Goal: Information Seeking & Learning: Check status

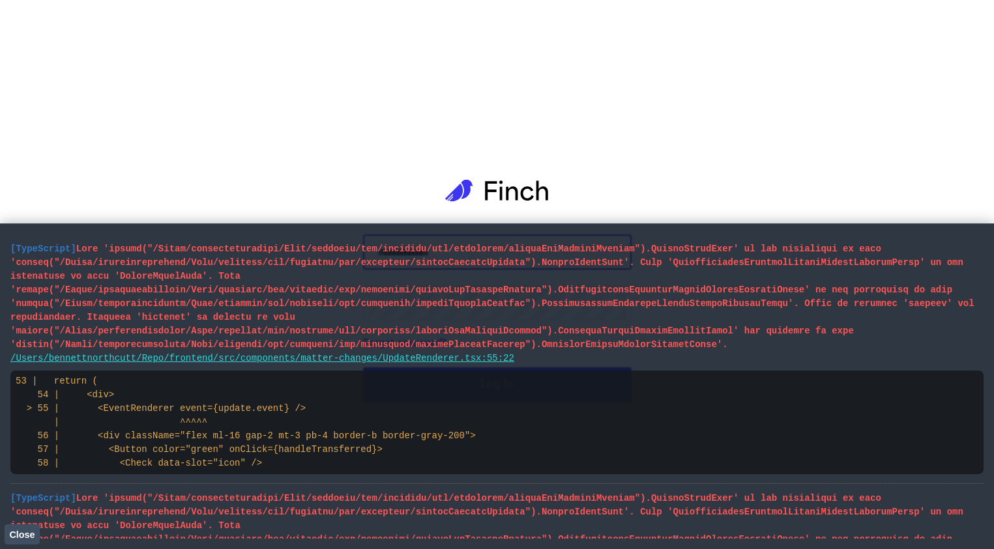
click at [231, 274] on span at bounding box center [492, 297] width 964 height 106
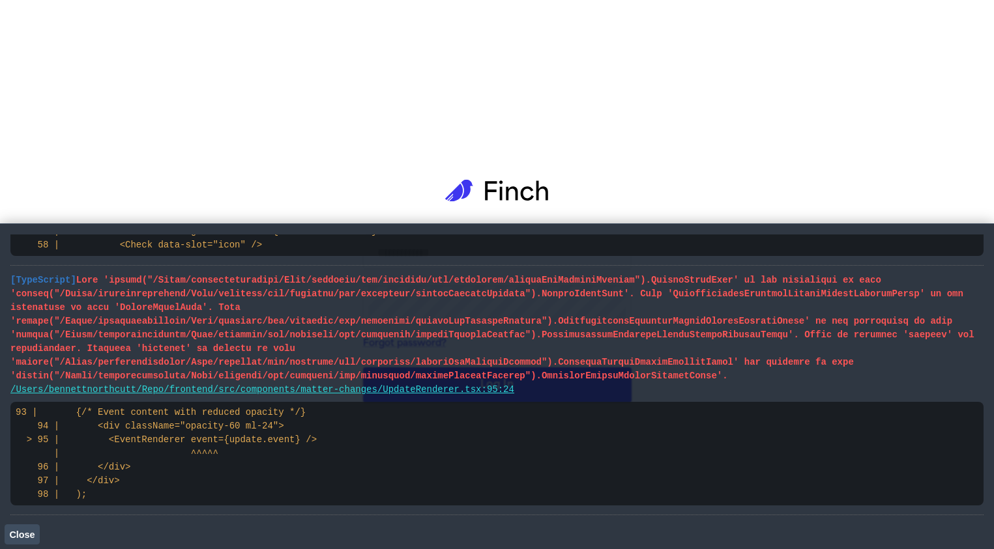
click at [490, 188] on icon at bounding box center [497, 191] width 104 height 88
click at [23, 536] on span "Close" at bounding box center [21, 535] width 25 height 10
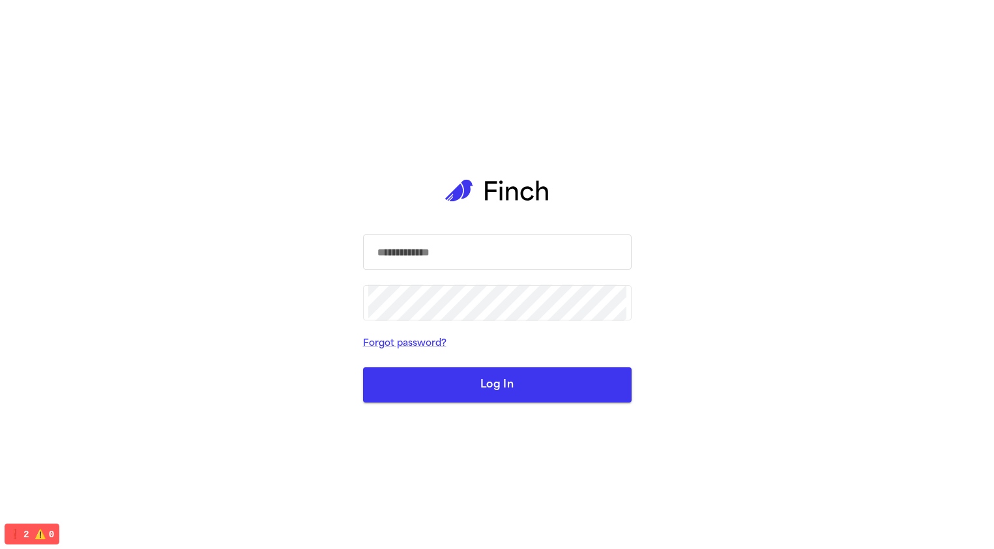
click at [467, 259] on input "text" at bounding box center [497, 252] width 258 height 37
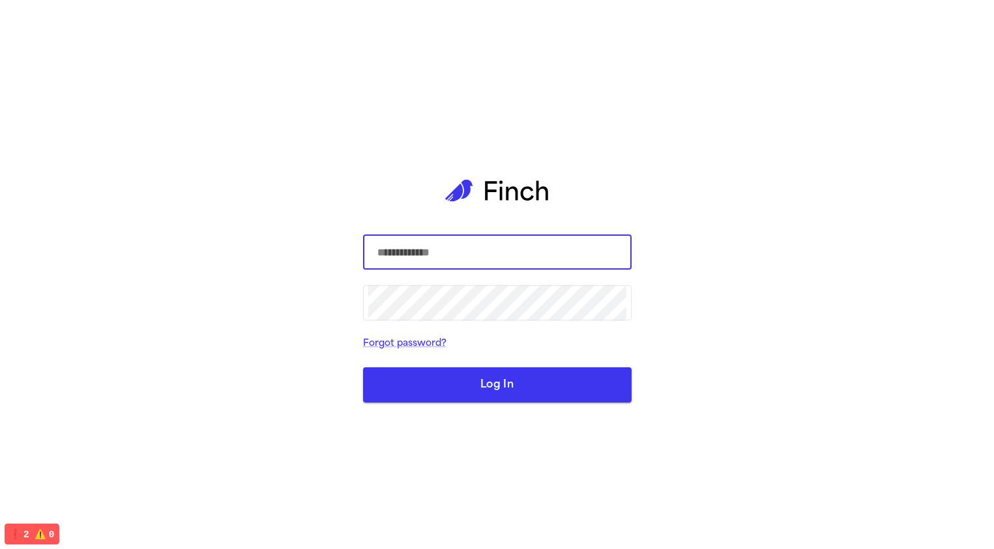
drag, startPoint x: 450, startPoint y: 265, endPoint x: 452, endPoint y: 278, distance: 12.5
click at [451, 272] on form "​ ​ Forgot password? Log In" at bounding box center [497, 319] width 269 height 168
click at [450, 250] on input "text" at bounding box center [497, 252] width 258 height 37
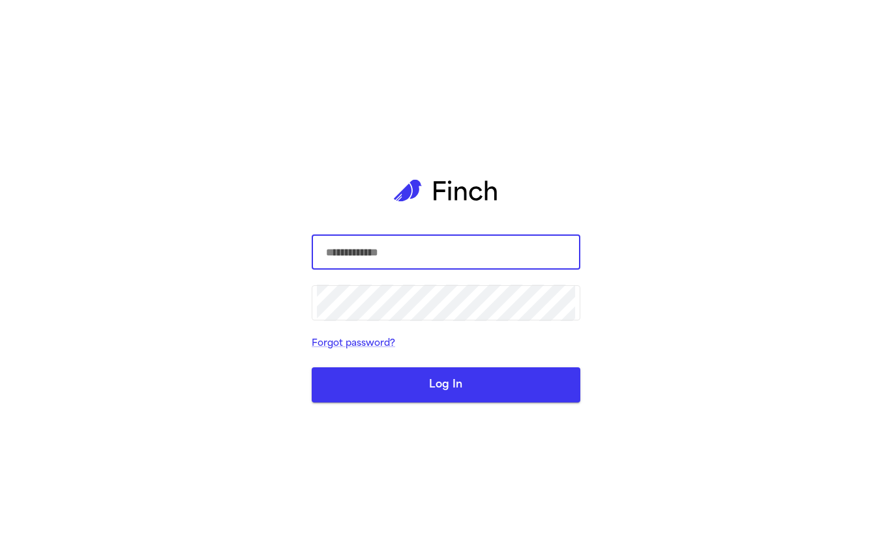
drag, startPoint x: 330, startPoint y: 248, endPoint x: 336, endPoint y: 245, distance: 7.3
click at [336, 246] on input "text" at bounding box center [446, 252] width 258 height 37
click at [353, 244] on input "text" at bounding box center [446, 252] width 258 height 37
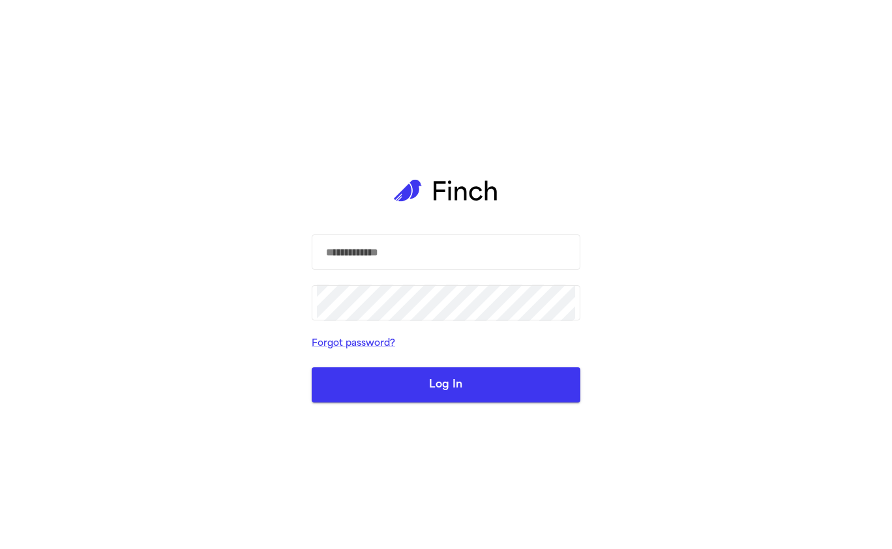
click at [370, 329] on form "​ ​ Forgot password? Log In" at bounding box center [446, 319] width 269 height 168
click at [381, 261] on input "text" at bounding box center [446, 252] width 258 height 37
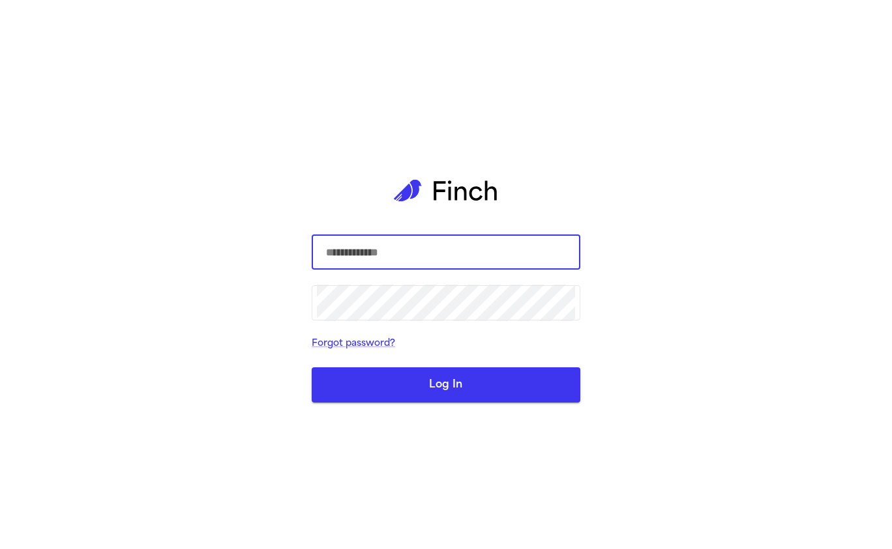
click at [413, 248] on input "text" at bounding box center [446, 252] width 258 height 37
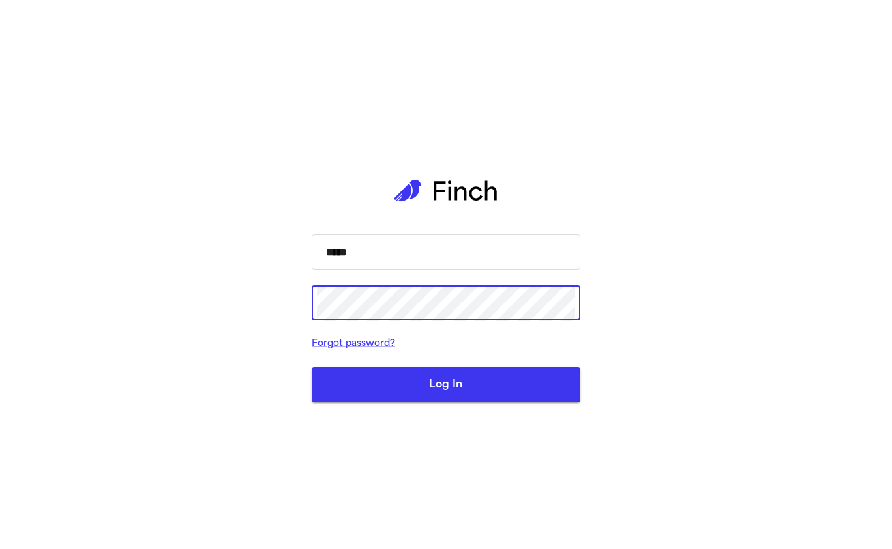
click at [312, 368] on button "Log In" at bounding box center [446, 385] width 269 height 35
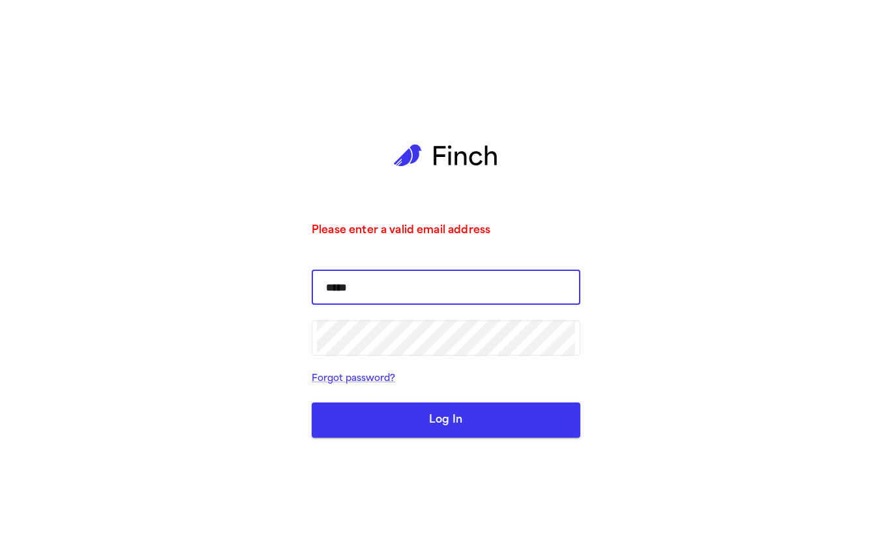
click at [420, 284] on input "*****" at bounding box center [446, 287] width 258 height 37
type input "**********"
click at [312, 403] on button "Log In" at bounding box center [446, 420] width 269 height 35
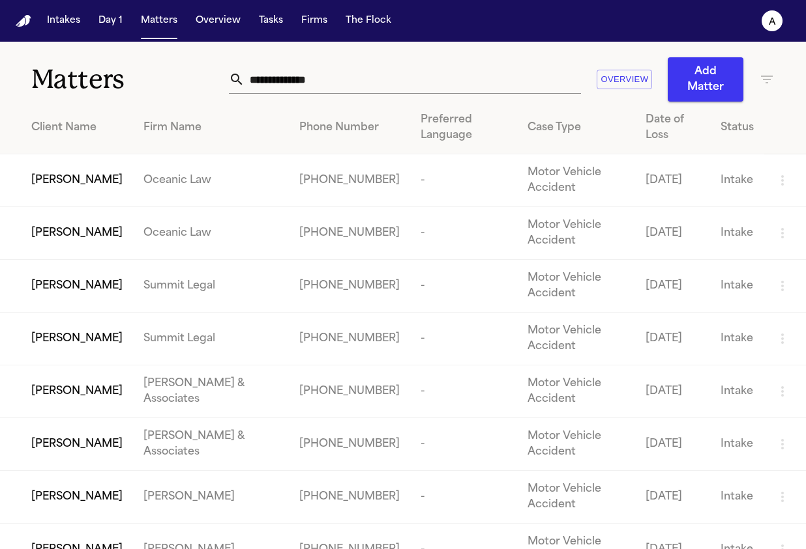
click at [133, 158] on td "Carlos Esteban Ramirez" at bounding box center [66, 180] width 133 height 53
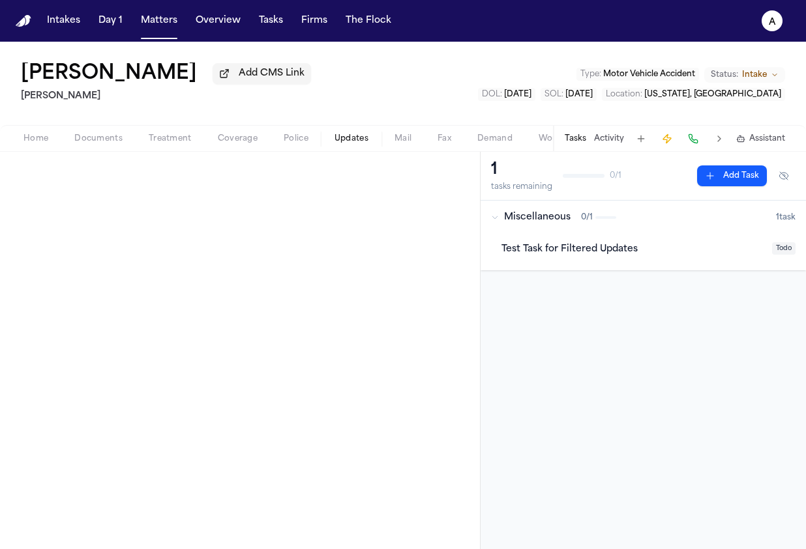
click at [367, 142] on span "Updates" at bounding box center [351, 139] width 34 height 10
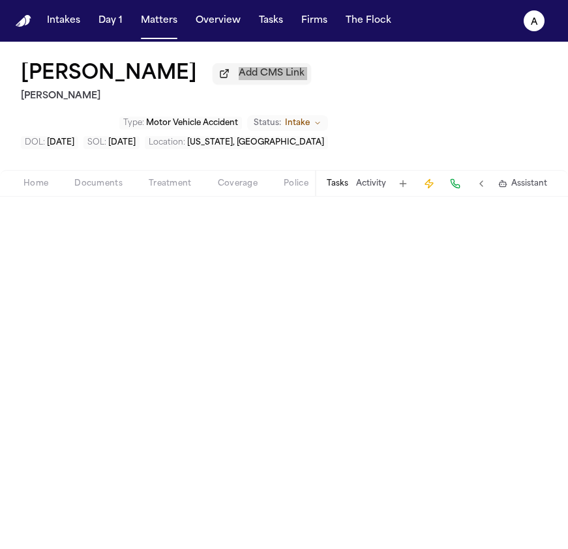
click at [357, 46] on div "Marisol Hernandez Add CMS Link Hecht Type : Motor Vehicle Accident Status: Inta…" at bounding box center [284, 106] width 568 height 128
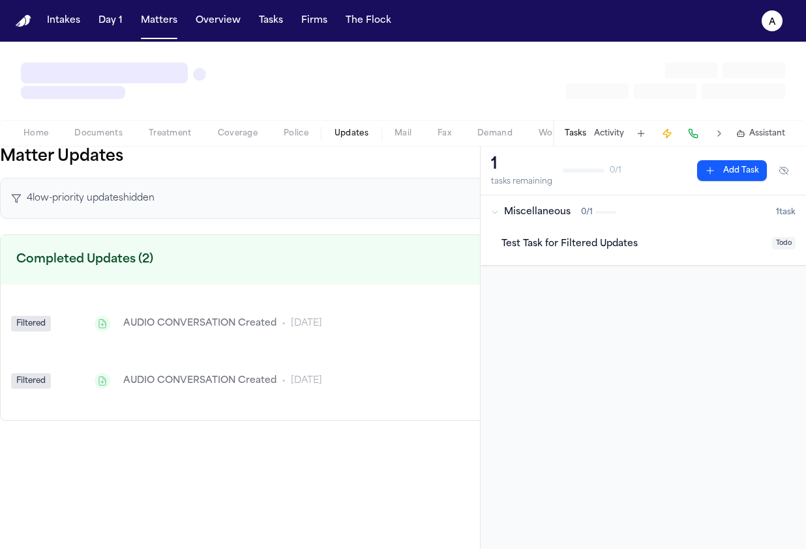
click at [197, 326] on div "AUDIO CONVERSATION Created" at bounding box center [199, 323] width 153 height 13
click at [139, 317] on div "AUDIO CONVERSATION Created" at bounding box center [199, 323] width 153 height 13
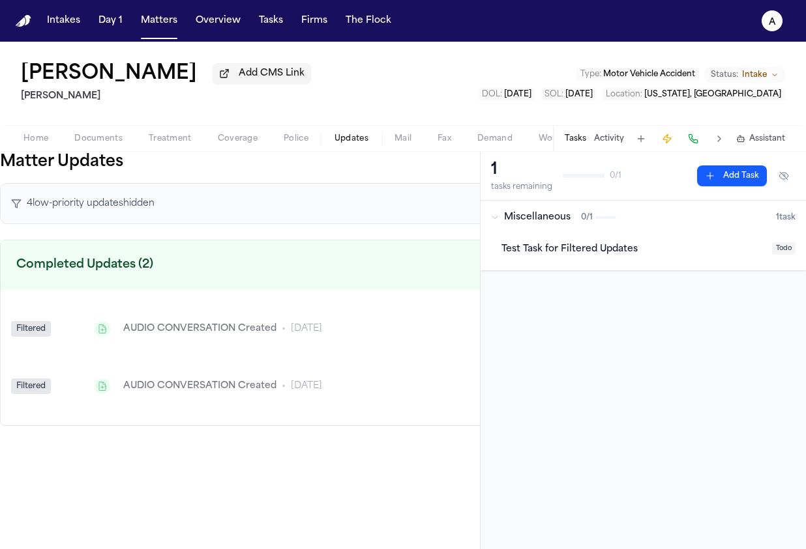
click at [123, 301] on div "Filtered AUDIO CONVERSATION Created • [DATE] Filtered AUDIO CONVERSATION Create…" at bounding box center [334, 358] width 666 height 136
click at [33, 330] on div "Filtered" at bounding box center [31, 329] width 40 height 16
click at [62, 301] on div "Filtered AUDIO CONVERSATION Created • [DATE] Filtered AUDIO CONVERSATION Create…" at bounding box center [334, 358] width 666 height 136
click at [62, 203] on span "4 low-priority update s hidden" at bounding box center [91, 204] width 128 height 13
click at [42, 204] on span "4 low-priority update s hidden" at bounding box center [91, 204] width 128 height 13
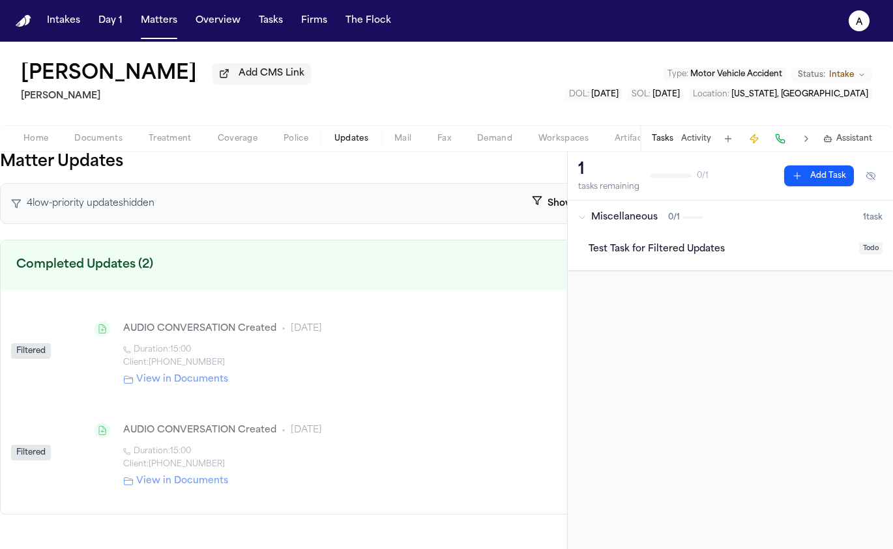
click at [154, 355] on div "Duration: 15:00" at bounding box center [382, 350] width 518 height 10
drag, startPoint x: 139, startPoint y: 343, endPoint x: 176, endPoint y: 395, distance: 64.0
click at [132, 342] on div "AUDIO CONVERSATION Created • 1d ago" at bounding box center [364, 329] width 551 height 26
click at [175, 385] on link "View in Documents" at bounding box center [175, 379] width 105 height 13
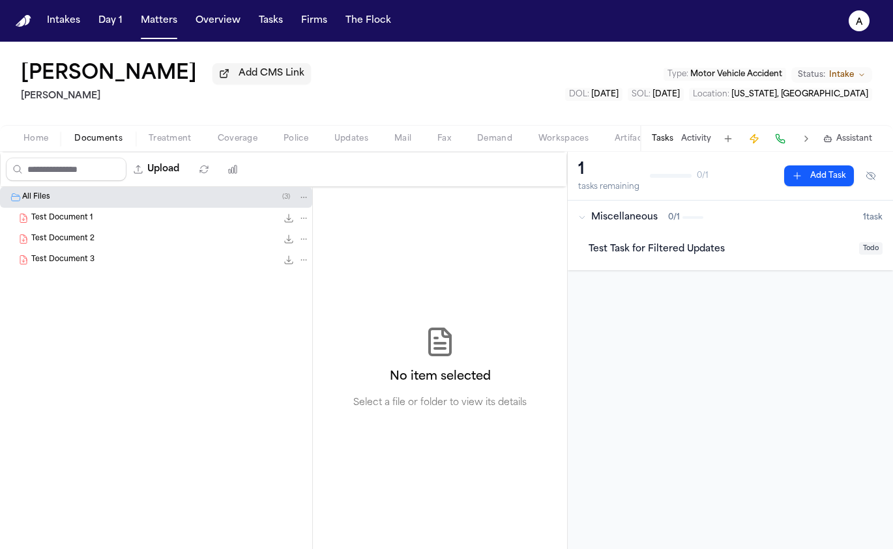
click at [86, 217] on span "Test Document 1" at bounding box center [61, 218] width 61 height 11
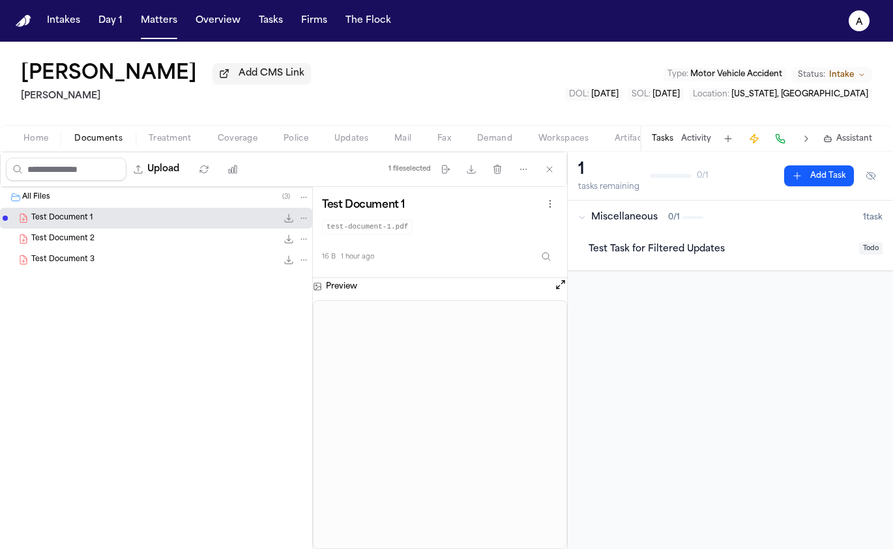
click at [116, 246] on div "Test Document 2 0.0 KB • PDF" at bounding box center [170, 239] width 278 height 13
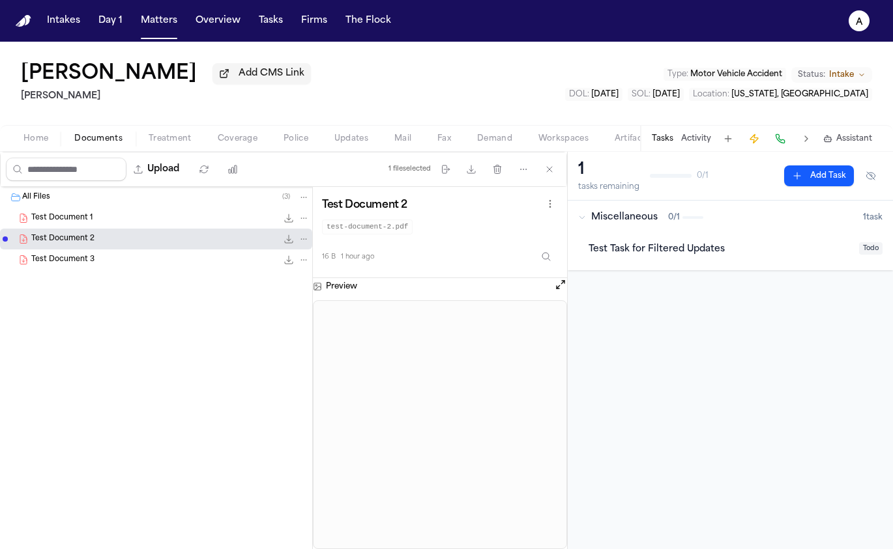
click at [167, 261] on div "Test Document 3 0.0 KB • PDF" at bounding box center [170, 260] width 278 height 13
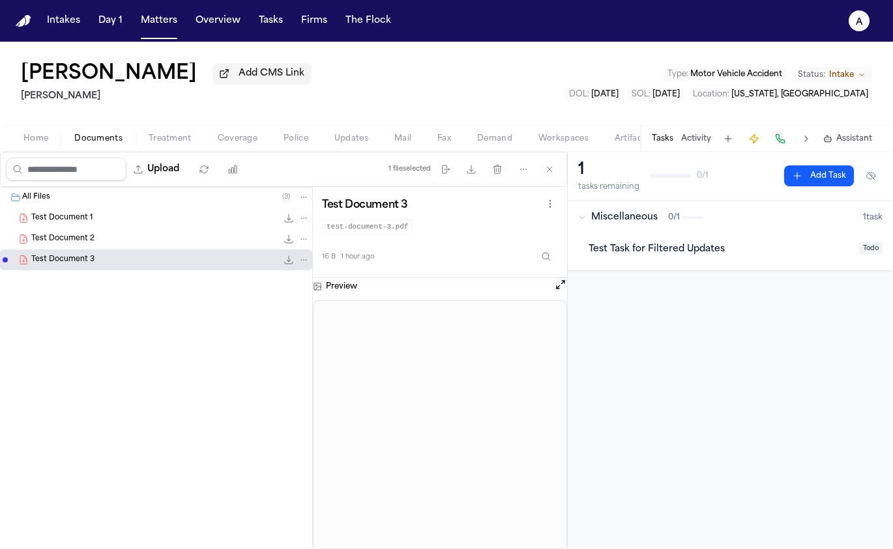
click at [150, 225] on div "Test Document 1 0.0 KB • PDF" at bounding box center [170, 218] width 278 height 13
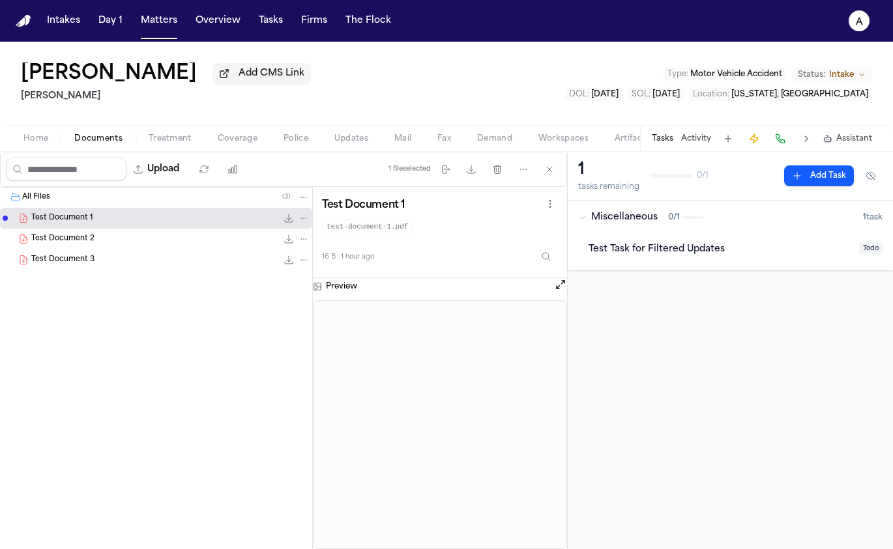
click at [349, 144] on span "Updates" at bounding box center [351, 139] width 34 height 10
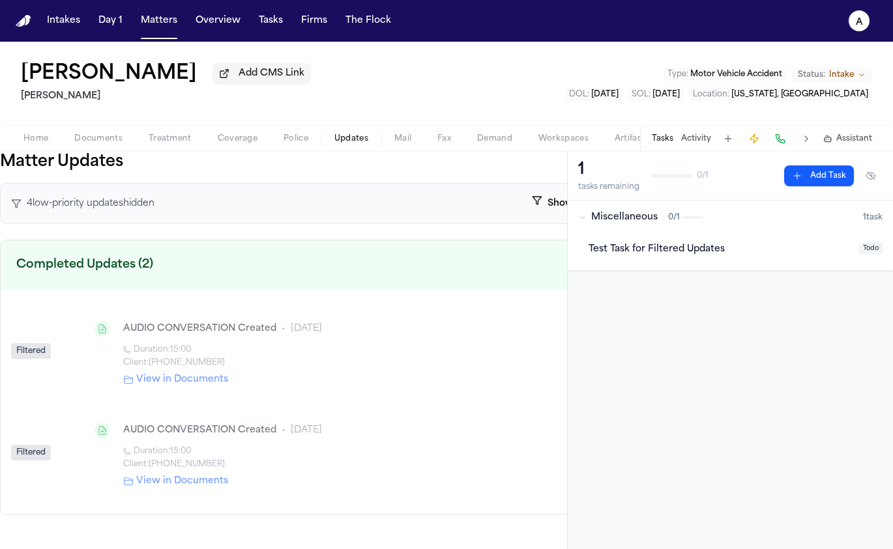
click at [178, 344] on div "AUDIO CONVERSATION Created • 1d ago Duration: 15:00 Client: +15105551234 View i…" at bounding box center [365, 351] width 572 height 91
click at [163, 323] on div "AUDIO CONVERSATION Created" at bounding box center [199, 329] width 153 height 13
drag, startPoint x: 206, startPoint y: 200, endPoint x: 417, endPoint y: 199, distance: 210.5
click at [207, 200] on div "4 low-priority update s hidden Show filtered updates" at bounding box center [333, 203] width 667 height 41
click at [536, 200] on polygon "button" at bounding box center [537, 201] width 8 height 8
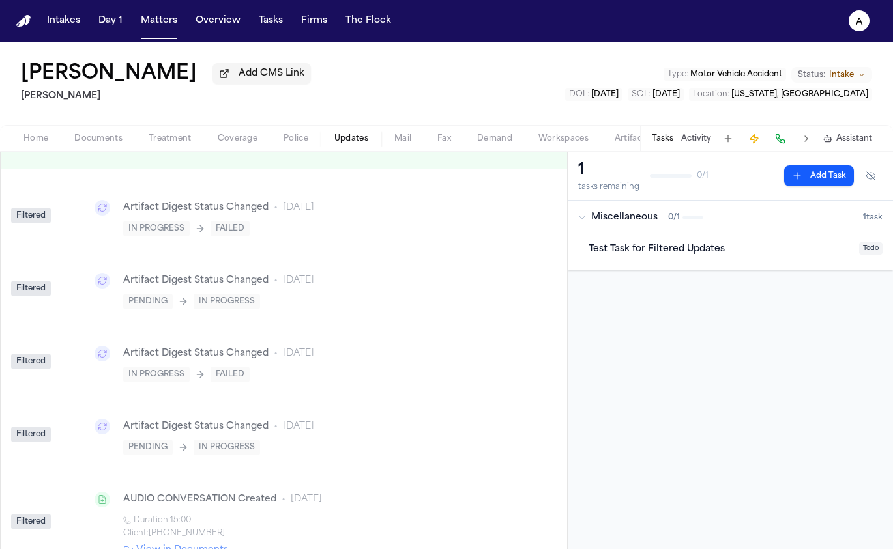
scroll to position [119, 0]
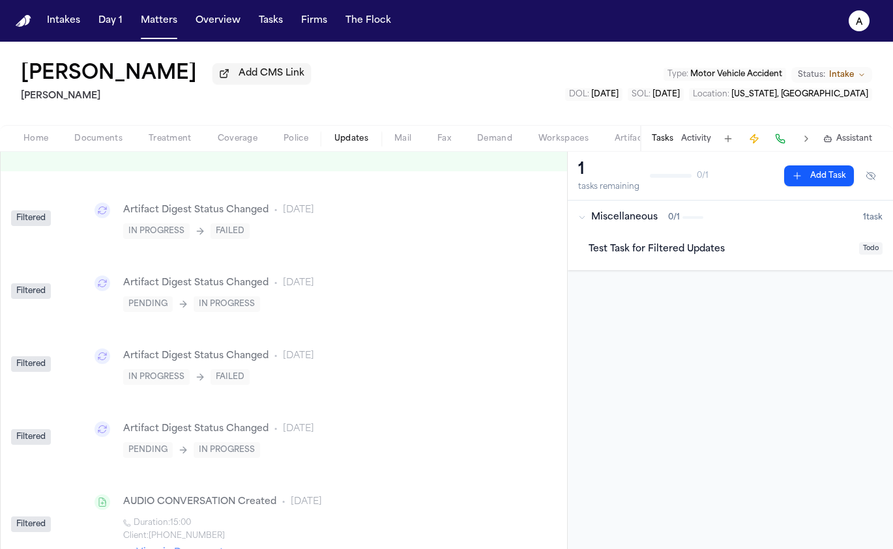
drag, startPoint x: 568, startPoint y: 308, endPoint x: 667, endPoint y: 280, distance: 103.6
click at [617, 295] on div "1 tasks remaining 0 / 1 Add Task Miscellaneous 0 / 1 1 task Test Task for Filte…" at bounding box center [730, 351] width 325 height 398
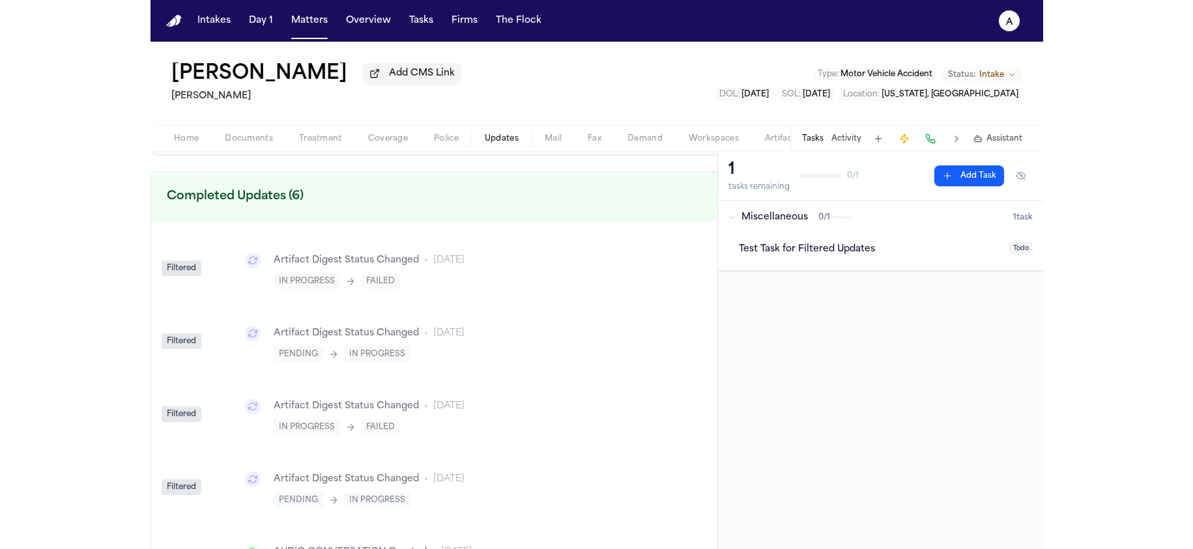
scroll to position [0, 0]
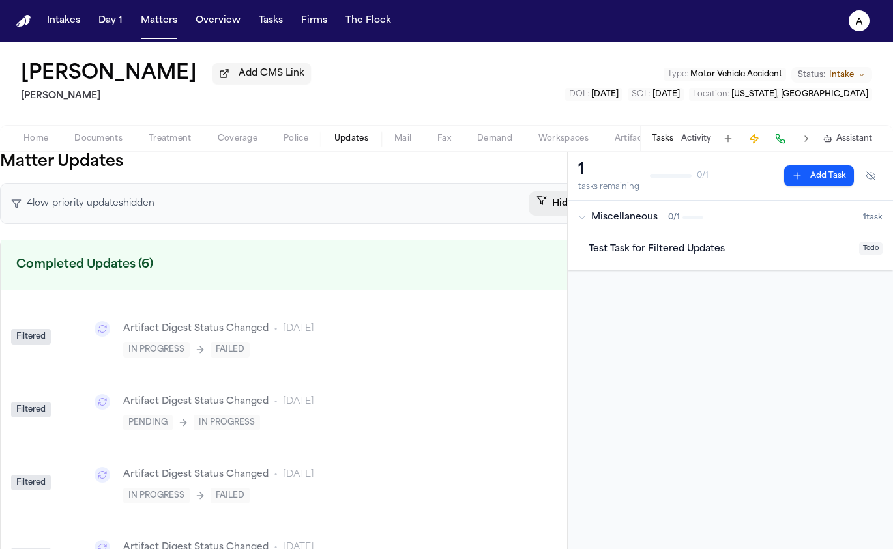
click at [550, 198] on button "Hide filtered updates" at bounding box center [593, 204] width 128 height 24
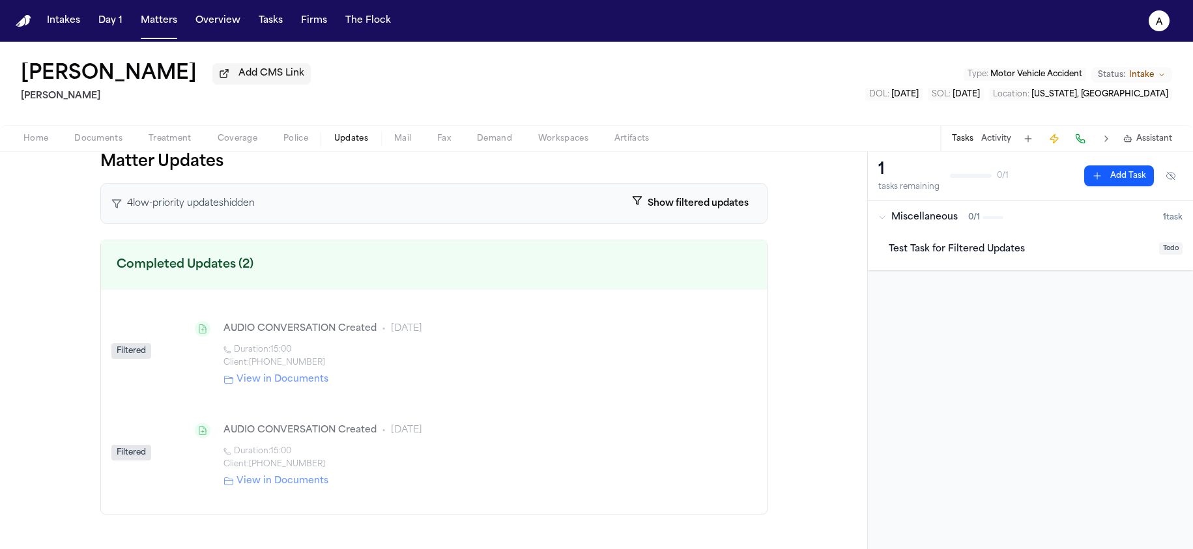
click at [675, 212] on button "Show filtered updates" at bounding box center [690, 204] width 132 height 24
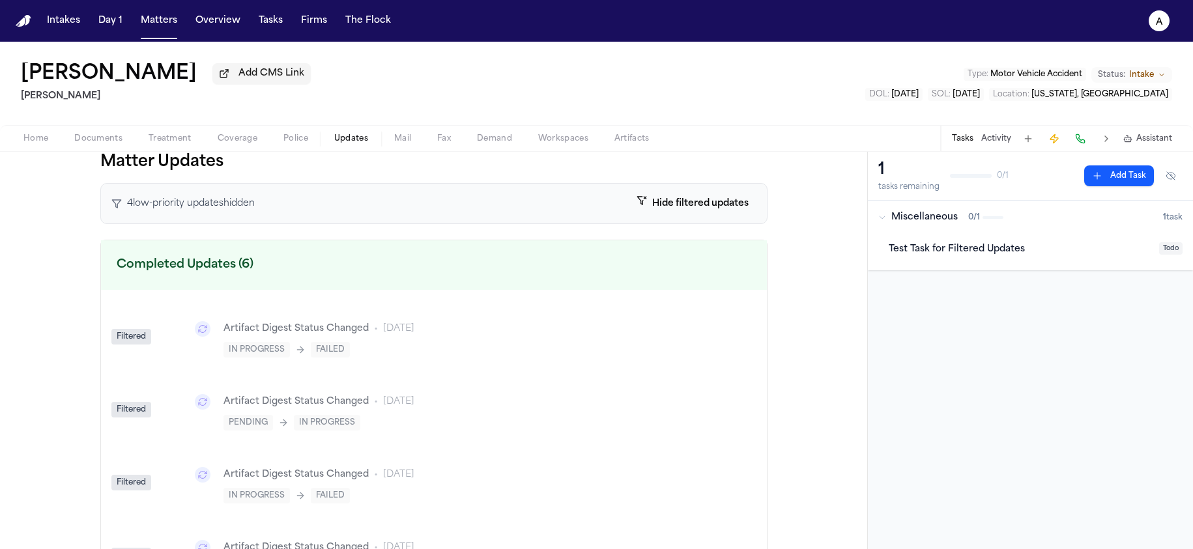
scroll to position [3, 0]
click at [644, 211] on button "Hide filtered updates" at bounding box center [693, 201] width 128 height 24
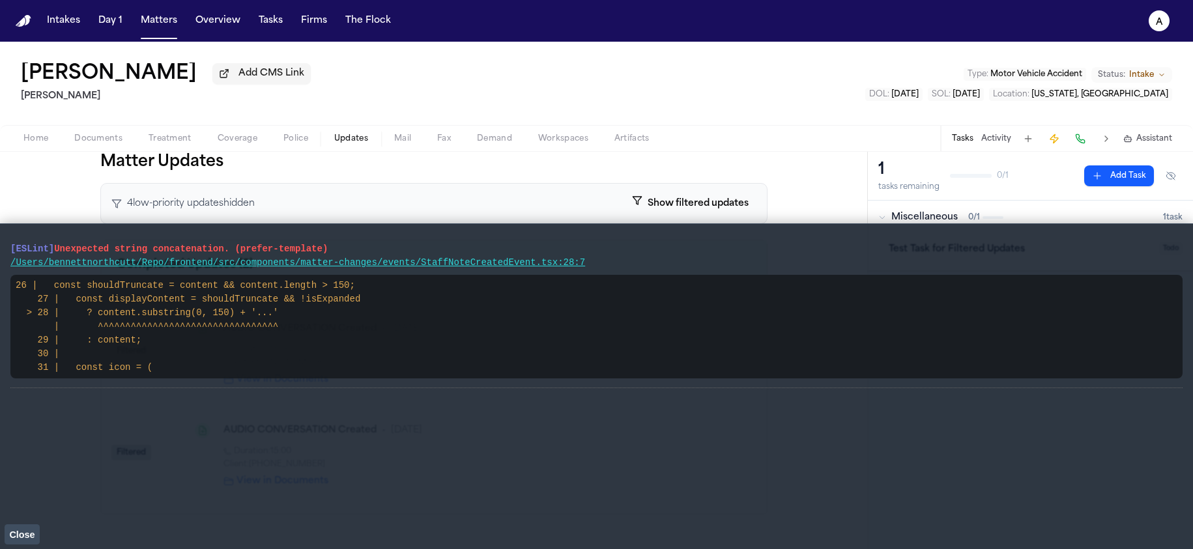
click at [349, 377] on pre "26 | const shouldTruncate = content && content.length > 150; 27 | const display…" at bounding box center [596, 327] width 1173 height 104
click at [27, 530] on span "Close" at bounding box center [21, 535] width 25 height 10
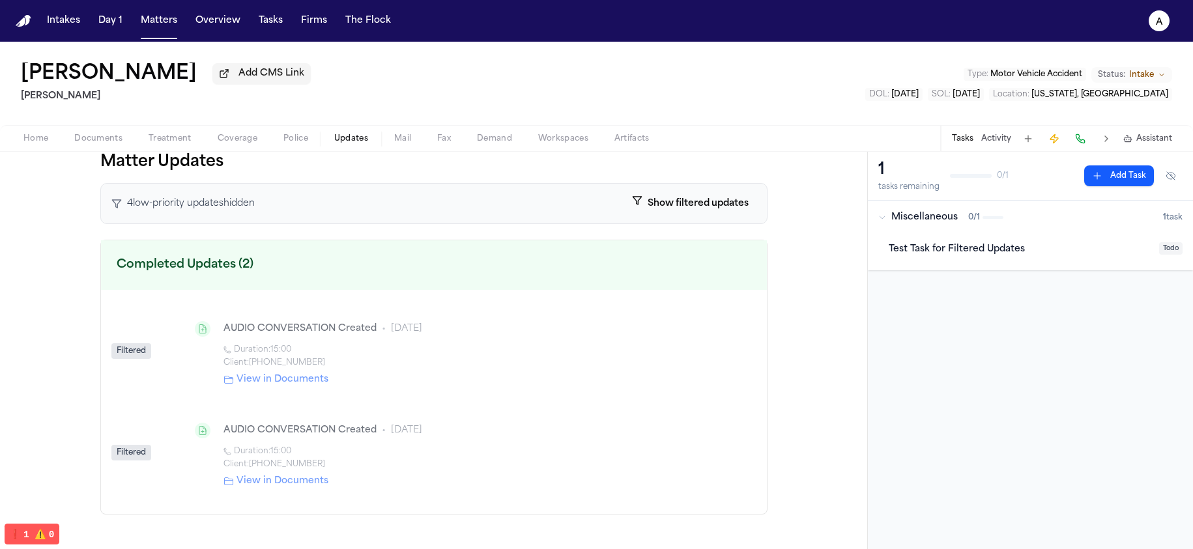
click at [705, 193] on div "4 low-priority update s hidden Show filtered updates" at bounding box center [433, 203] width 667 height 41
click at [704, 195] on button "Show filtered updates" at bounding box center [690, 204] width 132 height 24
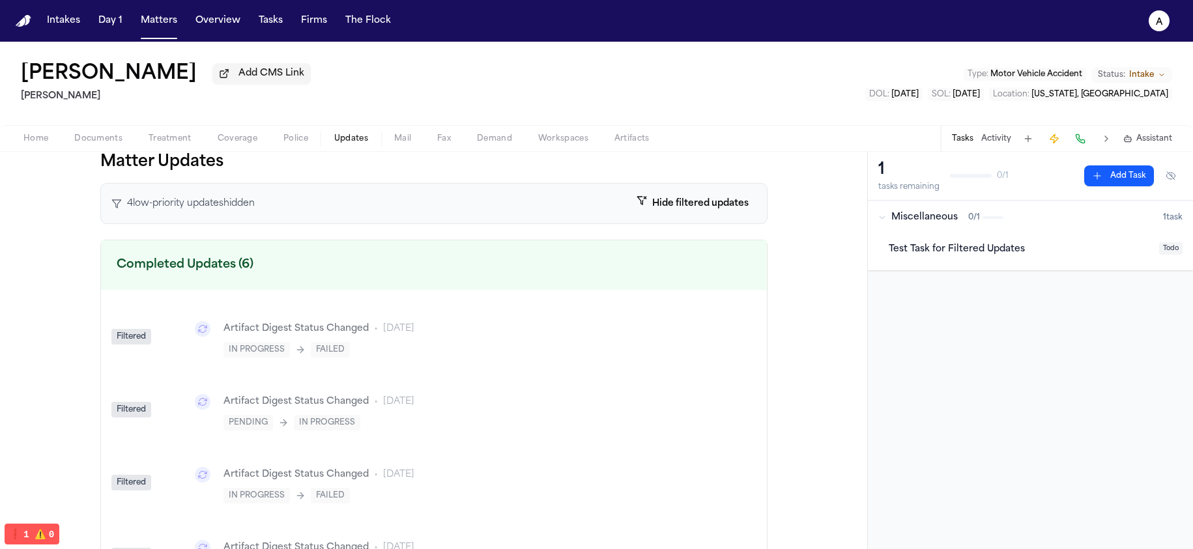
click at [82, 139] on span "Documents" at bounding box center [98, 139] width 48 height 10
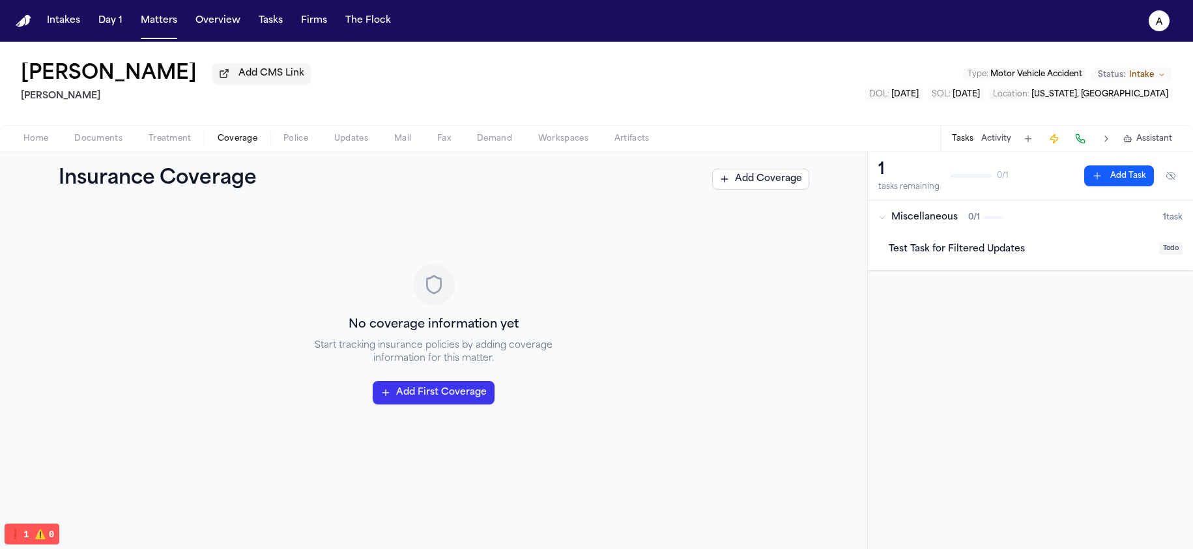
click at [232, 140] on span "Coverage" at bounding box center [238, 139] width 40 height 10
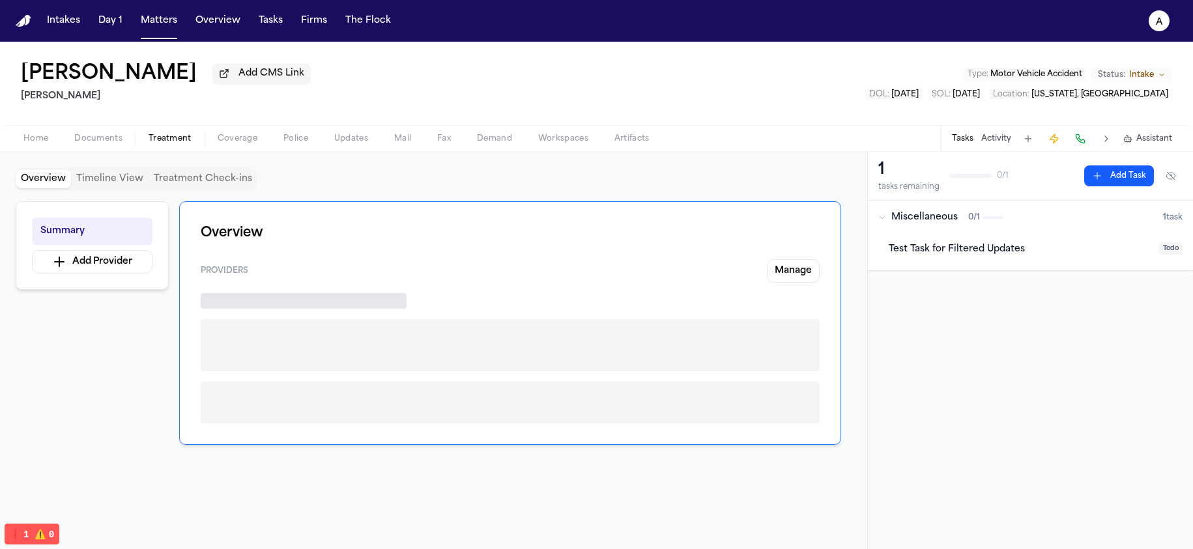
click at [171, 139] on span "Treatment" at bounding box center [170, 139] width 43 height 10
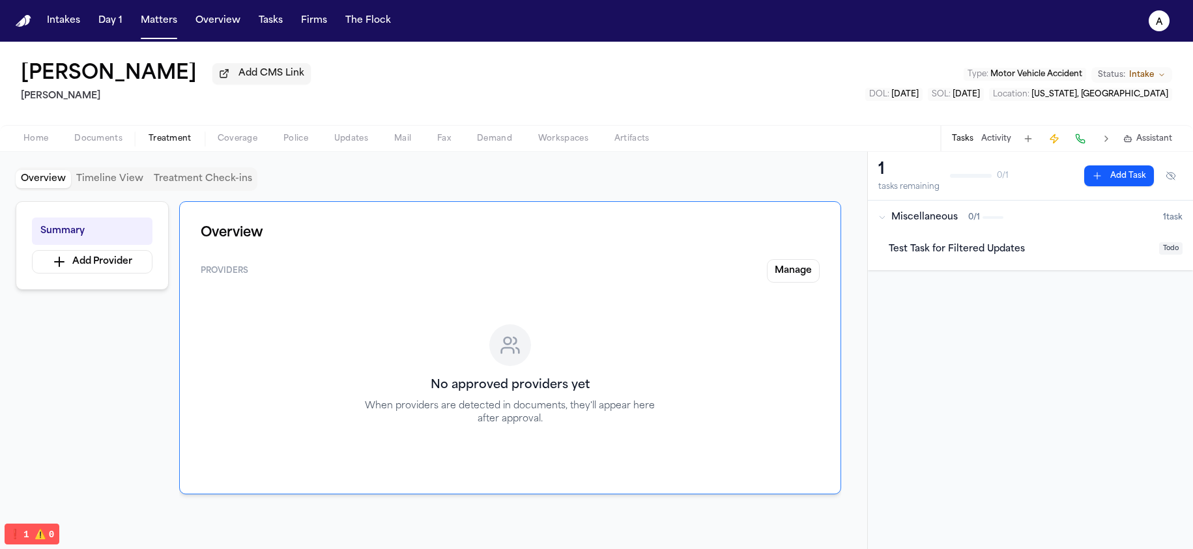
click at [293, 138] on span "Police" at bounding box center [296, 139] width 25 height 10
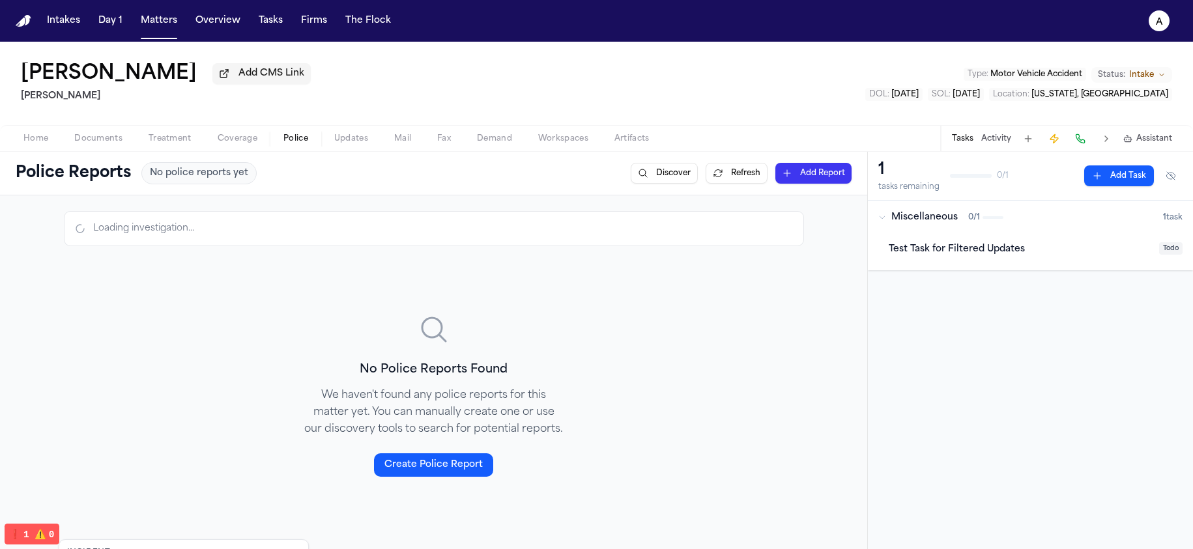
click at [332, 141] on button "Updates" at bounding box center [351, 139] width 60 height 16
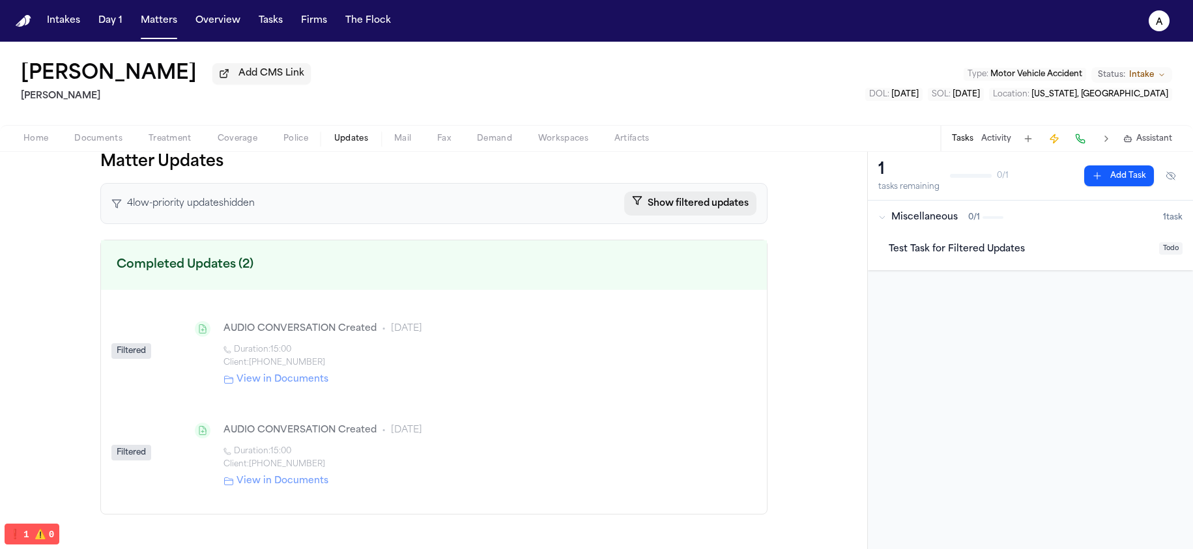
click at [683, 194] on button "Show filtered updates" at bounding box center [690, 204] width 132 height 24
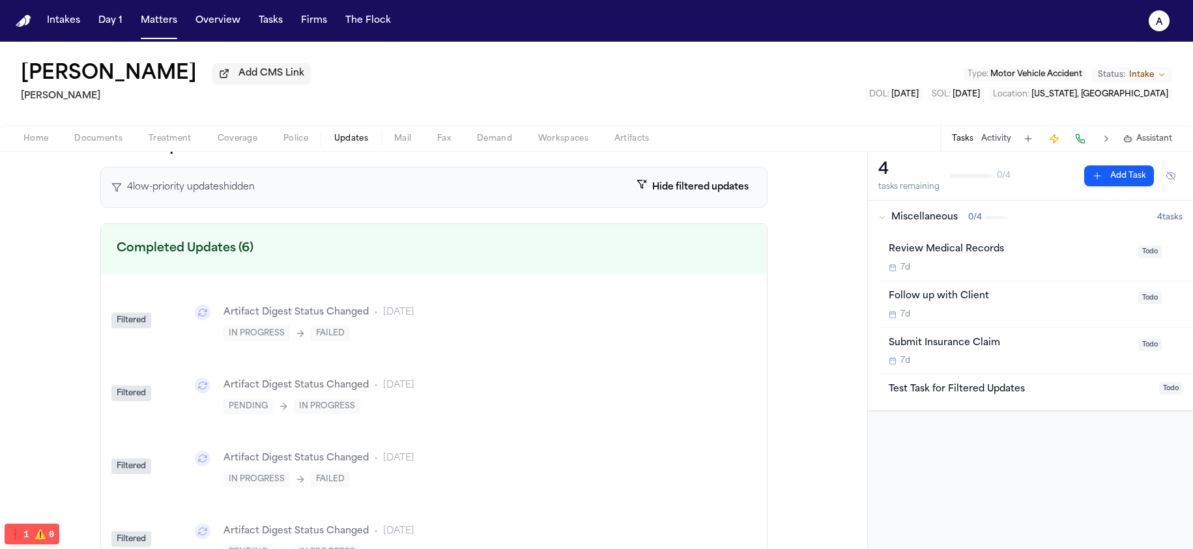
scroll to position [2, 0]
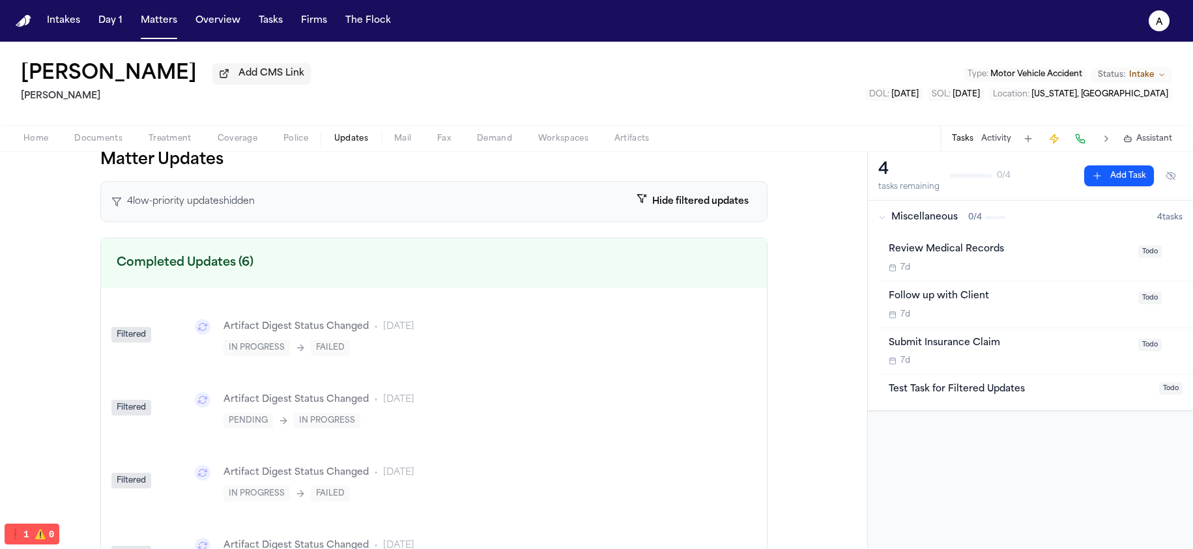
click at [293, 216] on div "4 low-priority update s hidden Hide filtered updates" at bounding box center [433, 201] width 667 height 41
click at [297, 202] on div "4 low-priority update s hidden Hide filtered updates" at bounding box center [433, 201] width 667 height 41
click at [650, 205] on button "Hide filtered updates" at bounding box center [693, 202] width 128 height 24
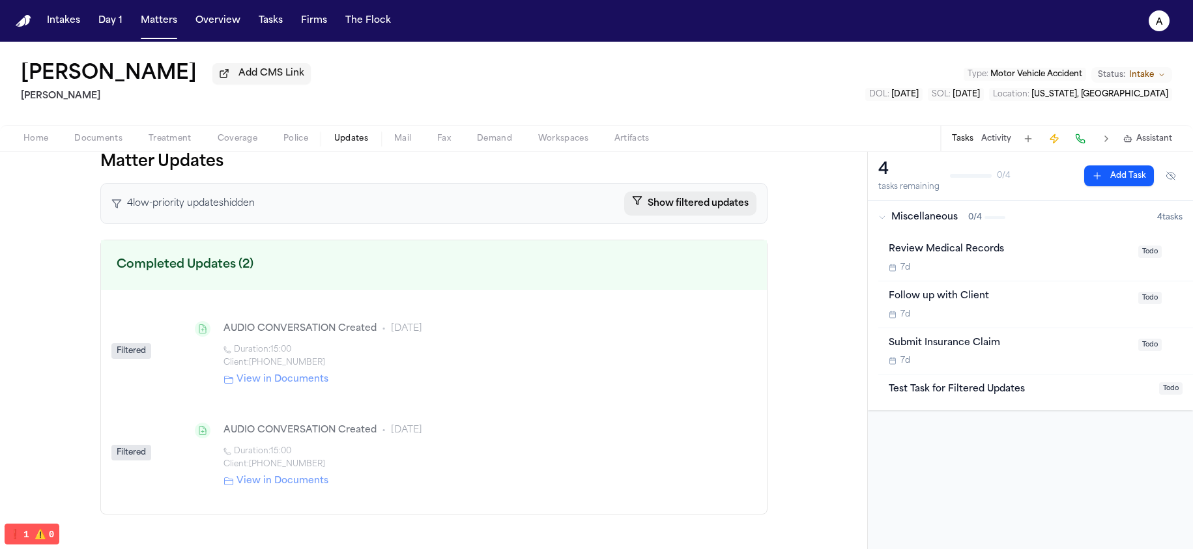
click at [653, 204] on button "Show filtered updates" at bounding box center [690, 204] width 132 height 24
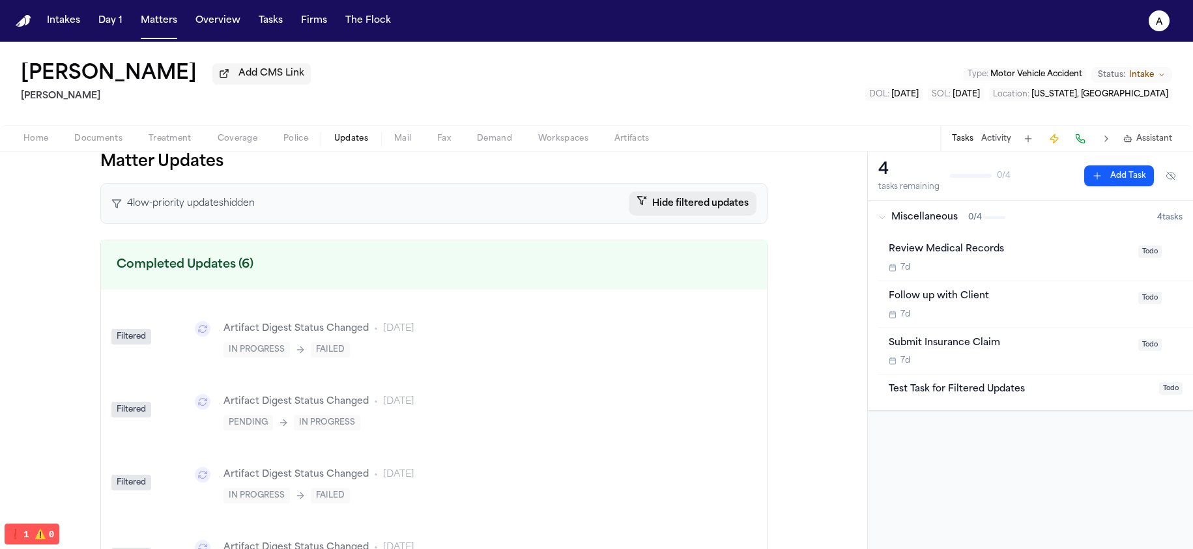
click at [652, 206] on button "Hide filtered updates" at bounding box center [693, 204] width 128 height 24
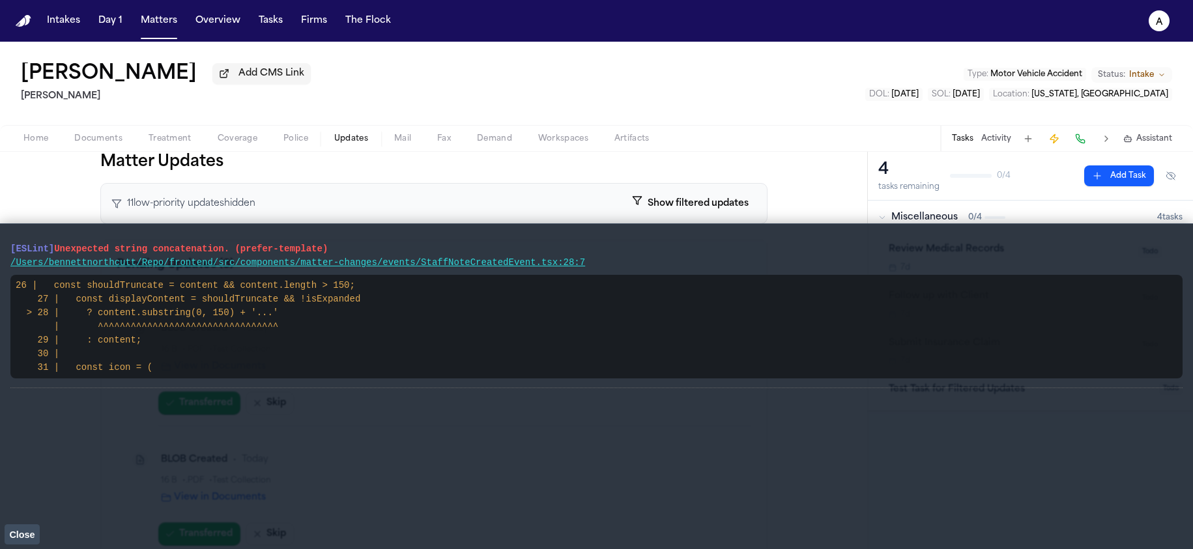
click at [33, 541] on button "Close" at bounding box center [22, 535] width 35 height 20
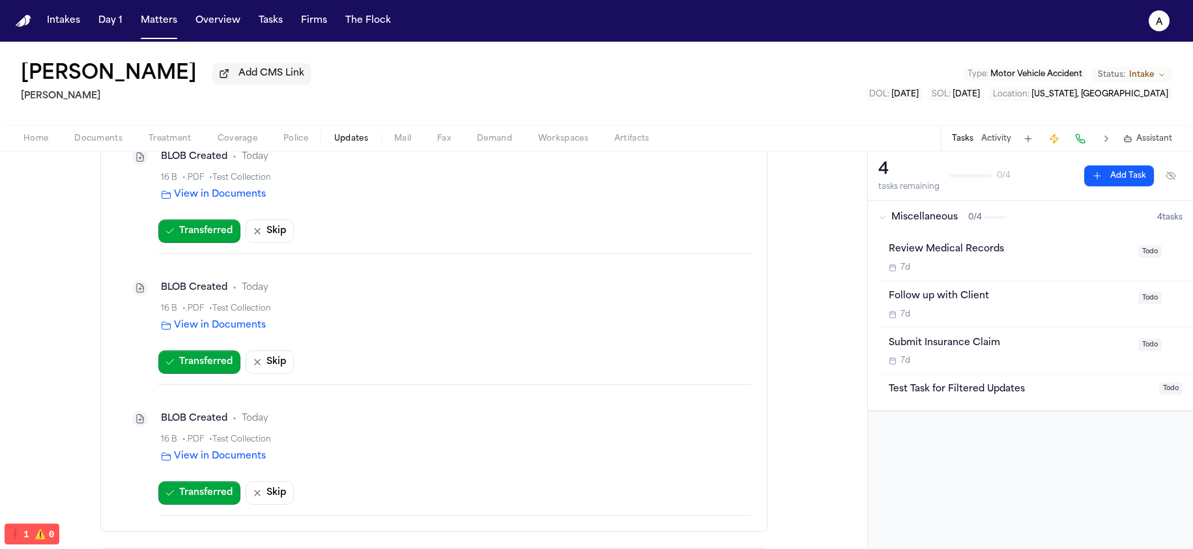
click at [187, 285] on div "BLOB Created" at bounding box center [194, 288] width 66 height 13
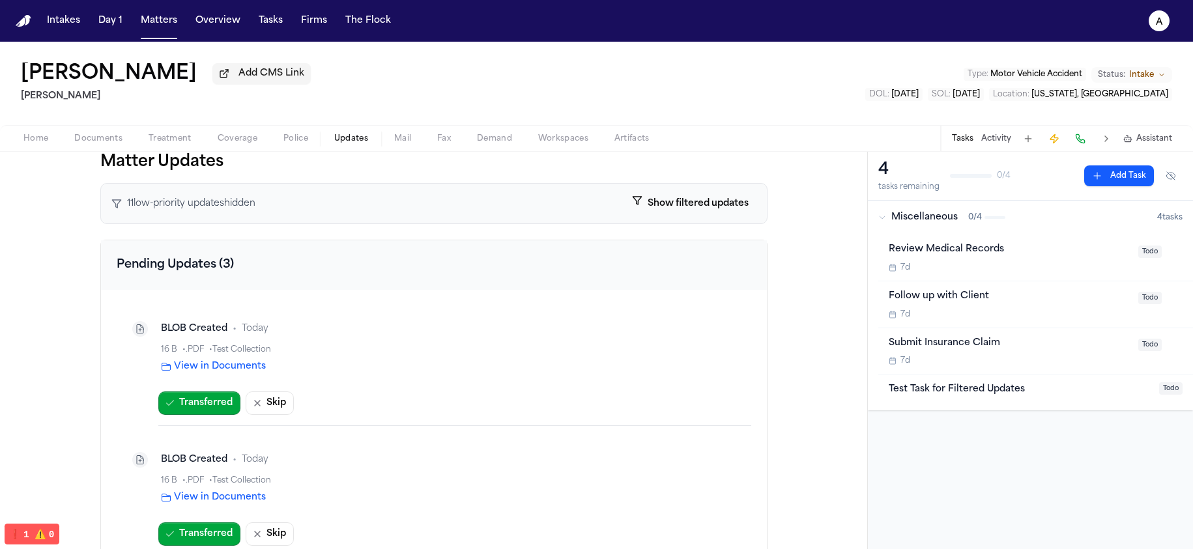
click at [692, 203] on button "Show filtered updates" at bounding box center [690, 204] width 132 height 24
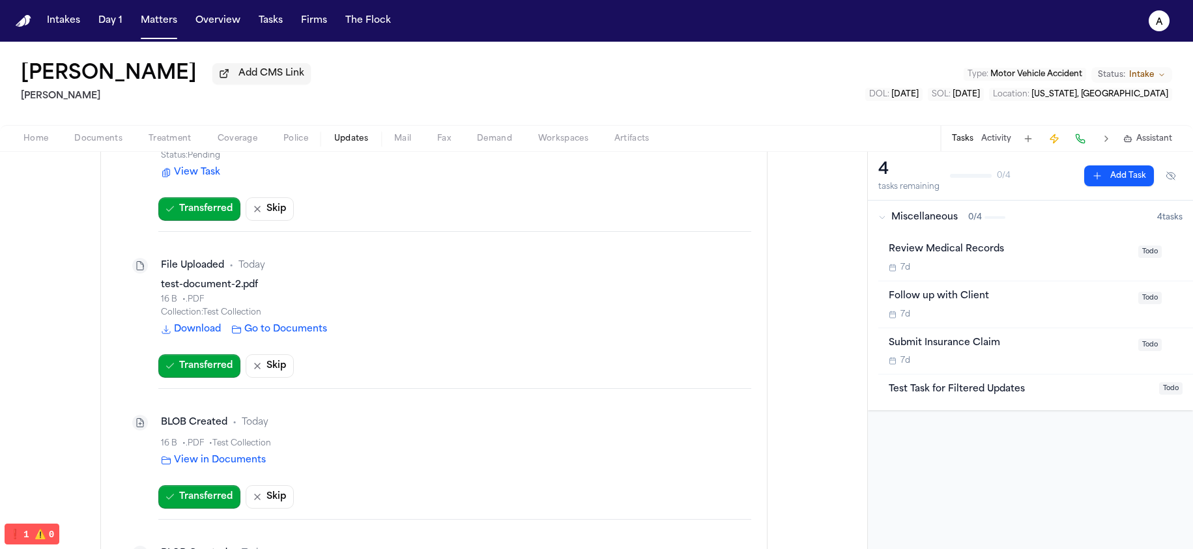
scroll to position [500, 0]
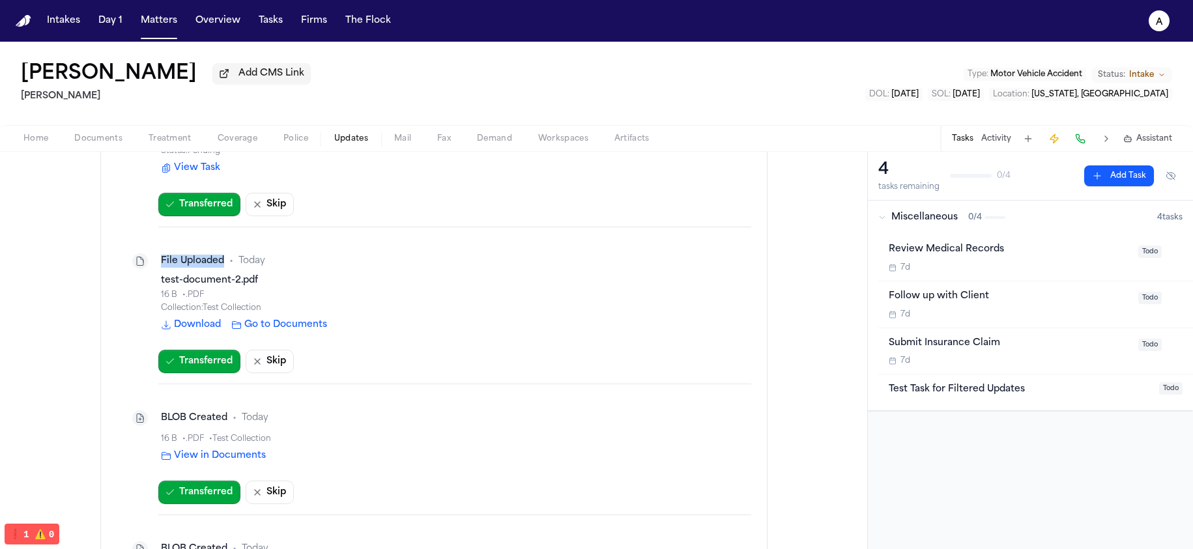
drag, startPoint x: 218, startPoint y: 265, endPoint x: 133, endPoint y: 258, distance: 85.6
click at [133, 258] on div "File Uploaded • Today" at bounding box center [434, 261] width 614 height 26
copy div "File Uploaded"
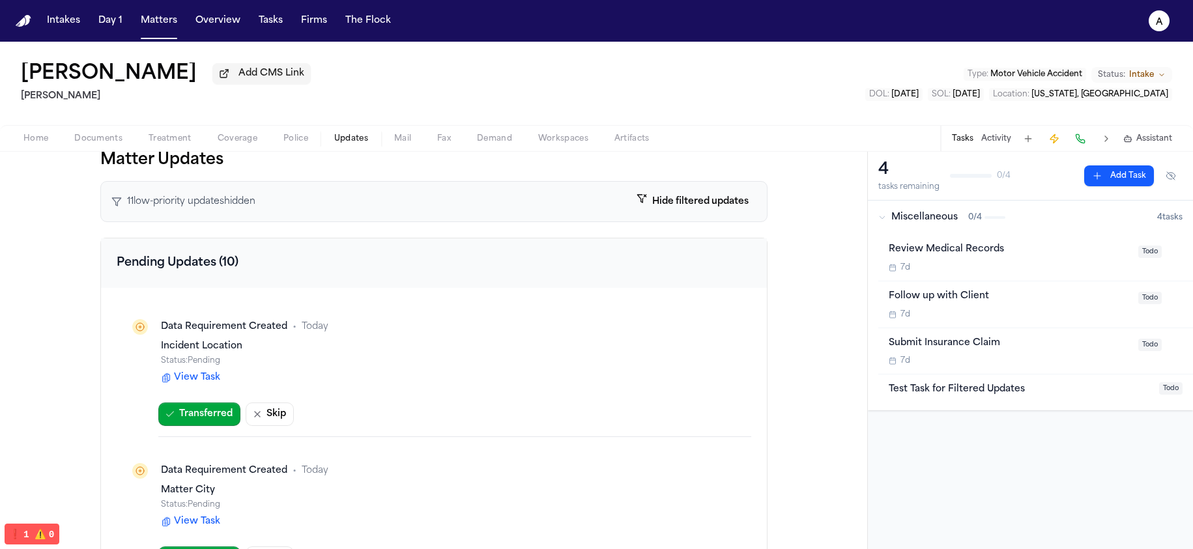
scroll to position [0, 0]
click at [684, 220] on div "11 low-priority update s hidden Hide filtered updates" at bounding box center [433, 203] width 667 height 41
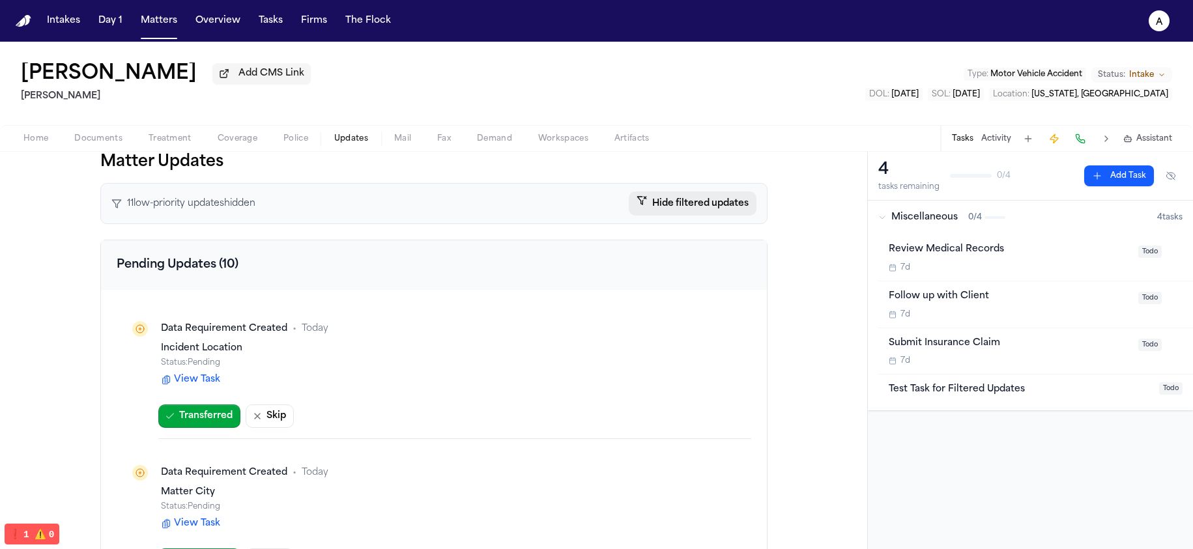
click at [674, 199] on button "Hide filtered updates" at bounding box center [693, 204] width 128 height 24
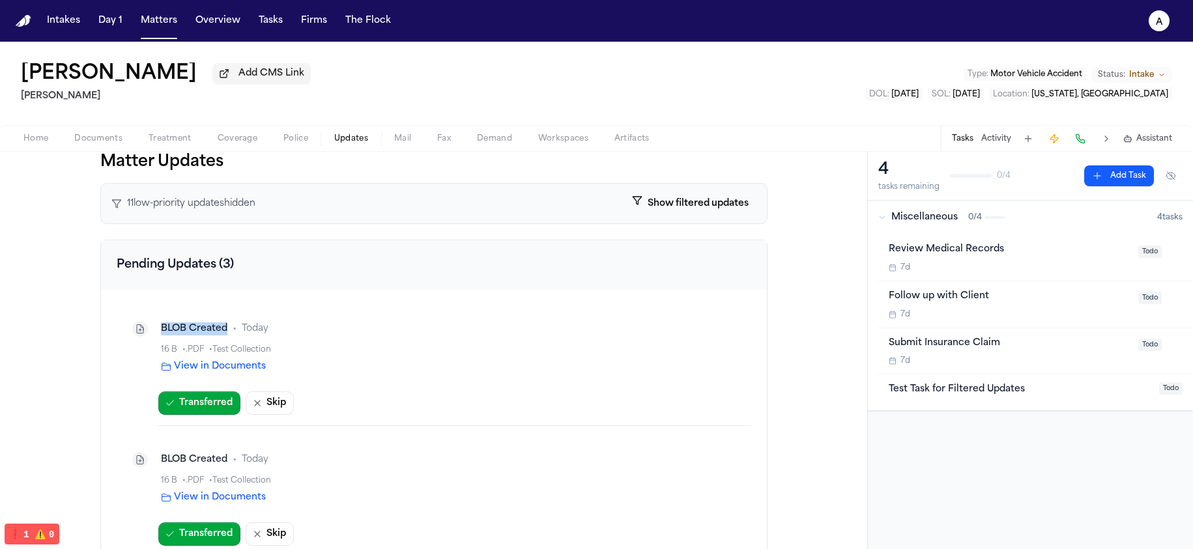
drag, startPoint x: 219, startPoint y: 332, endPoint x: 139, endPoint y: 328, distance: 79.6
click at [139, 328] on div "BLOB Created • Today" at bounding box center [434, 329] width 614 height 26
copy div "BLOB Created"
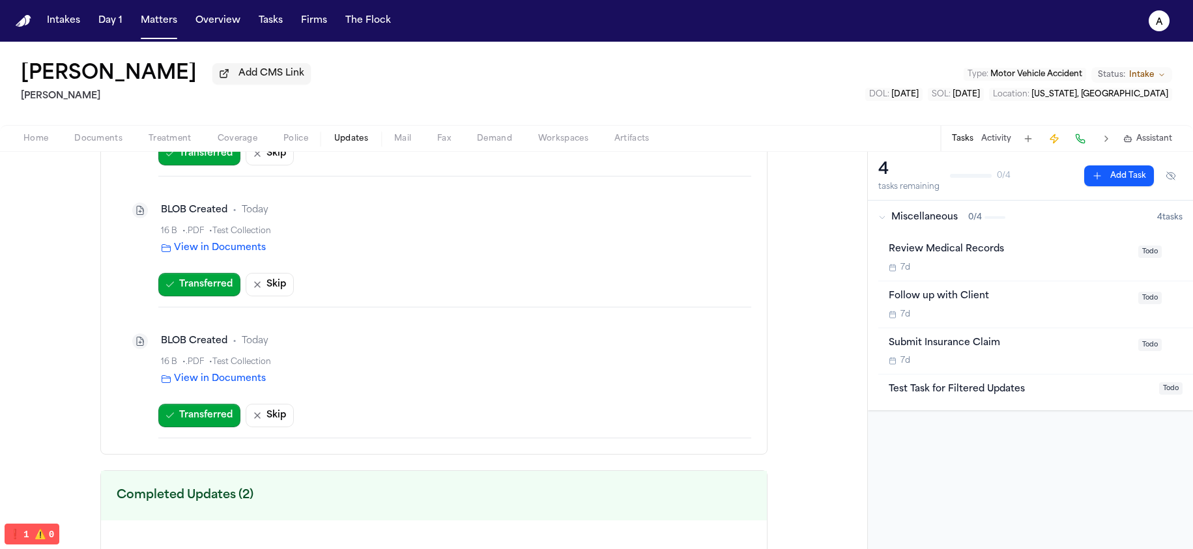
scroll to position [147, 0]
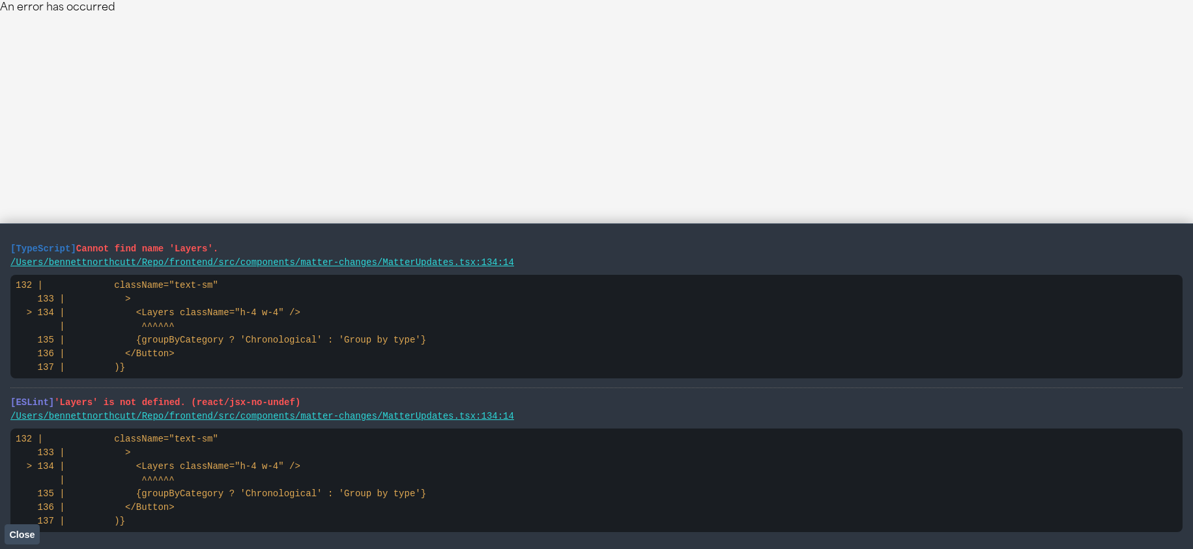
drag, startPoint x: 217, startPoint y: 520, endPoint x: 7, endPoint y: 248, distance: 344.3
click at [7, 248] on main "[TypeScript] Cannot find name 'Layers'. /Users/bennettnorthcutt/Repo/frontend/s…" at bounding box center [596, 387] width 1193 height 326
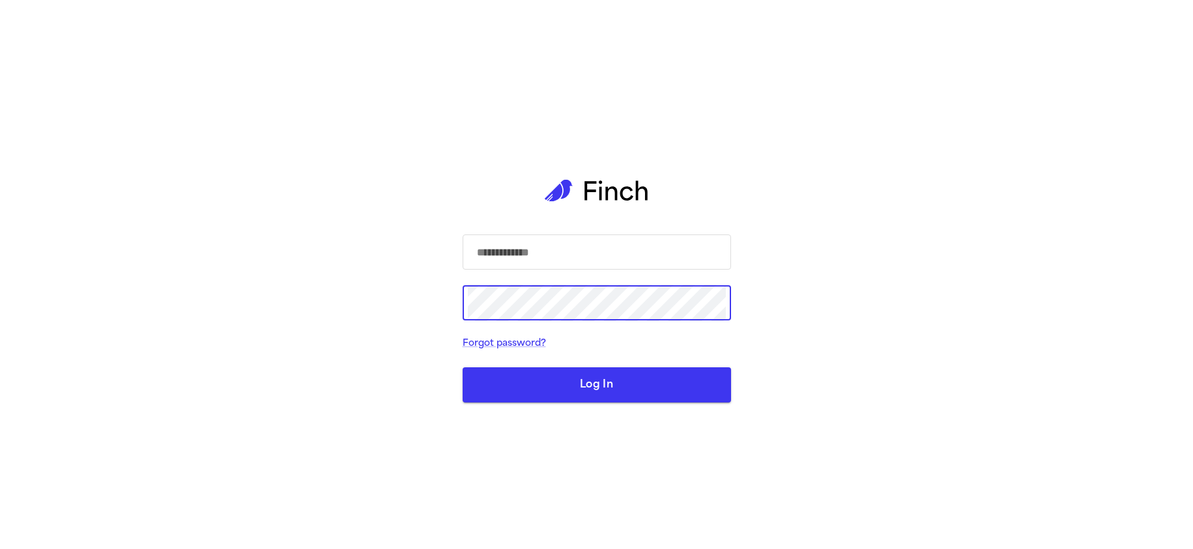
click at [529, 260] on input "text" at bounding box center [597, 252] width 258 height 37
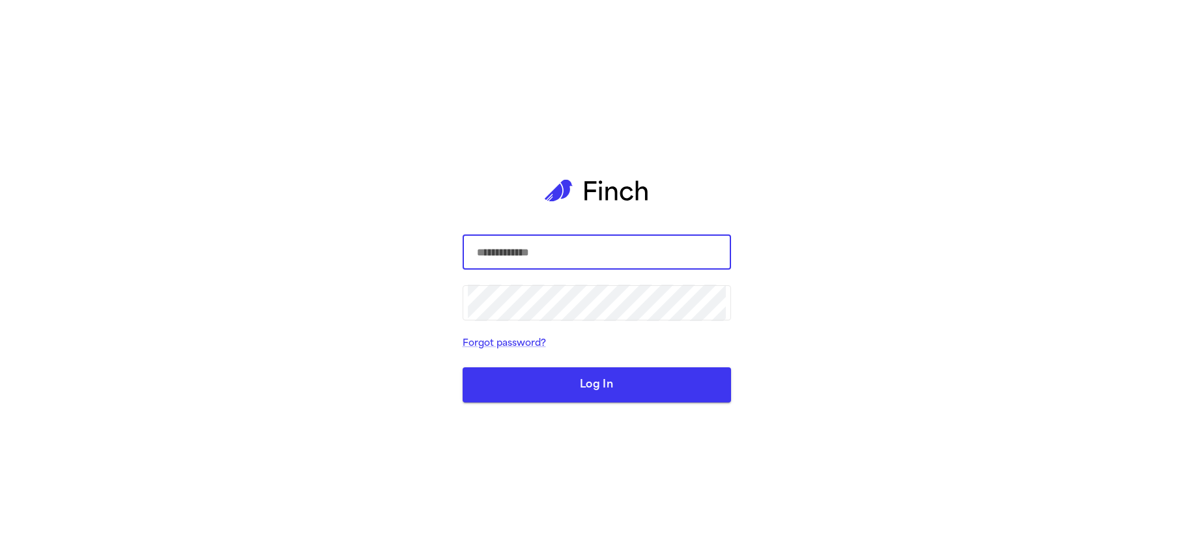
click at [529, 260] on input "text" at bounding box center [597, 252] width 258 height 37
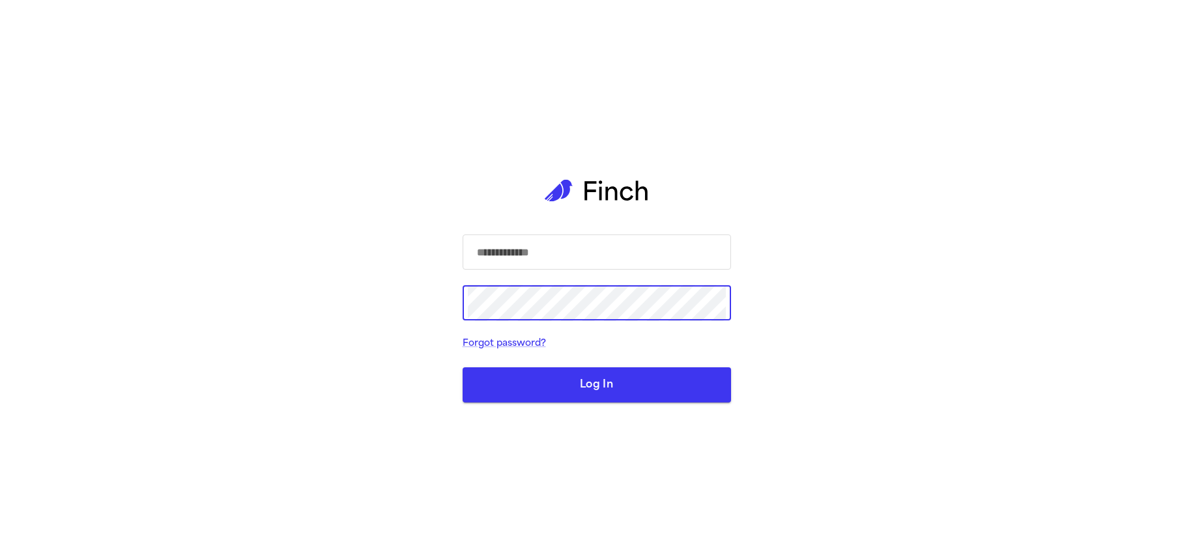
click at [513, 254] on html "​ ​ Forgot password? Log In" at bounding box center [596, 274] width 1193 height 549
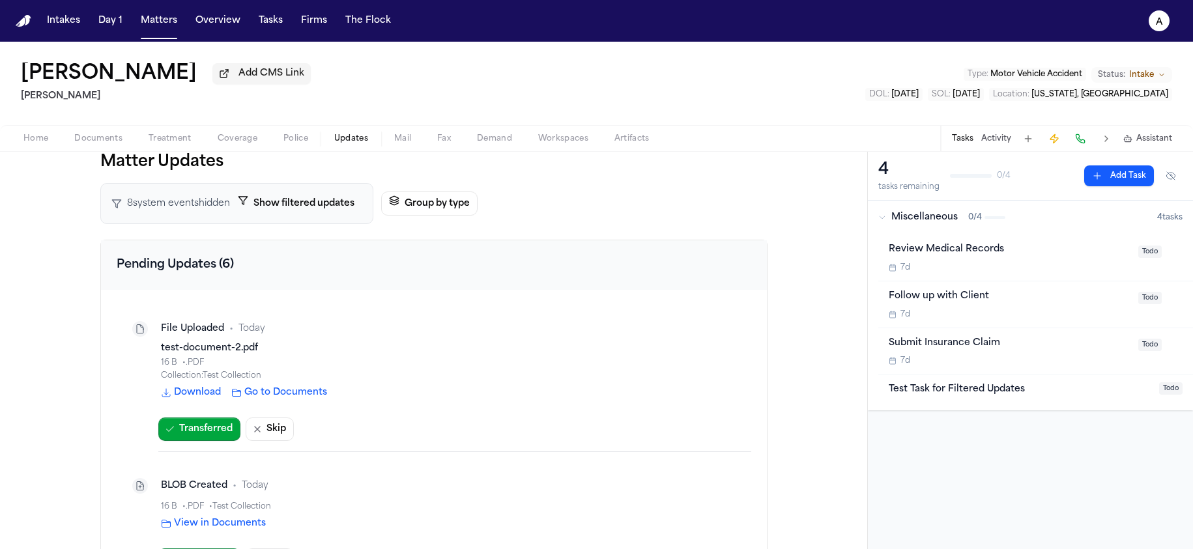
drag, startPoint x: 188, startPoint y: 266, endPoint x: 198, endPoint y: 244, distance: 24.5
click at [188, 265] on h2 "Pending Updates (6)" at bounding box center [434, 266] width 666 height 50
click at [423, 201] on button "Group by type" at bounding box center [429, 204] width 96 height 24
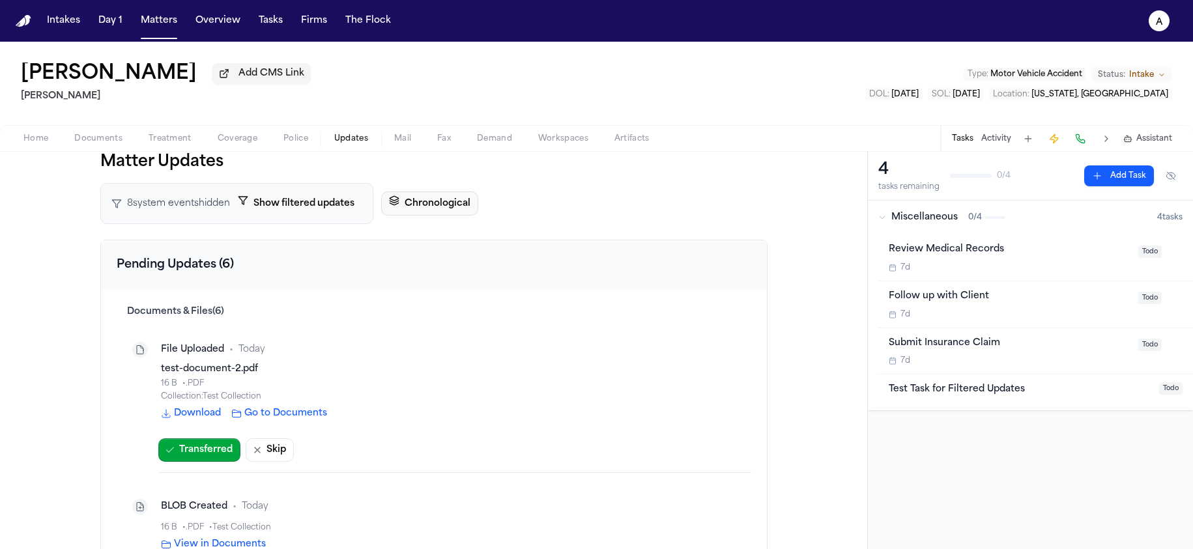
click at [420, 206] on button "Chronological" at bounding box center [429, 204] width 97 height 24
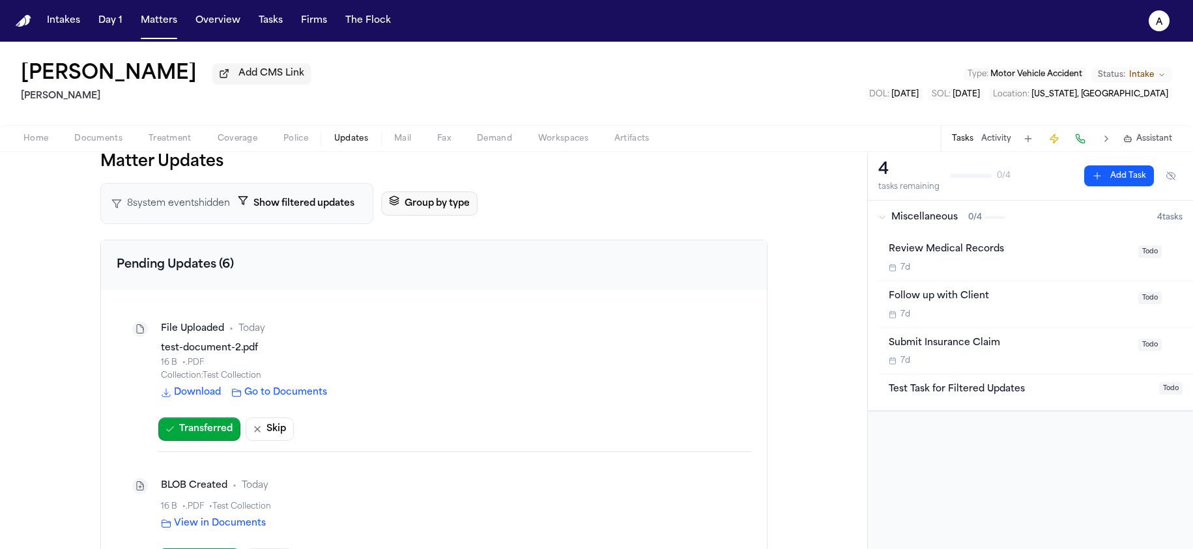
click at [420, 206] on button "Group by type" at bounding box center [429, 204] width 96 height 24
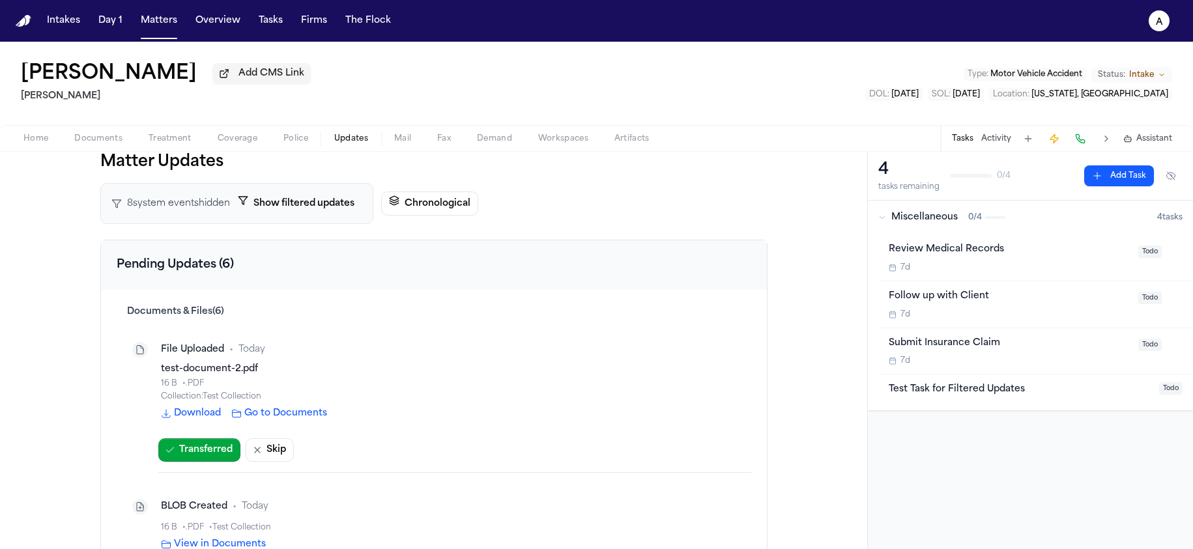
click at [220, 202] on span "8 system event s hidden" at bounding box center [178, 204] width 103 height 13
click at [302, 205] on button "Show filtered updates" at bounding box center [296, 204] width 132 height 24
click at [302, 205] on button "Hide filtered updates" at bounding box center [294, 204] width 128 height 24
click at [212, 456] on button "Transferred" at bounding box center [199, 450] width 82 height 23
click at [250, 308] on h3 "Documents & Files ( 6 )" at bounding box center [434, 312] width 635 height 13
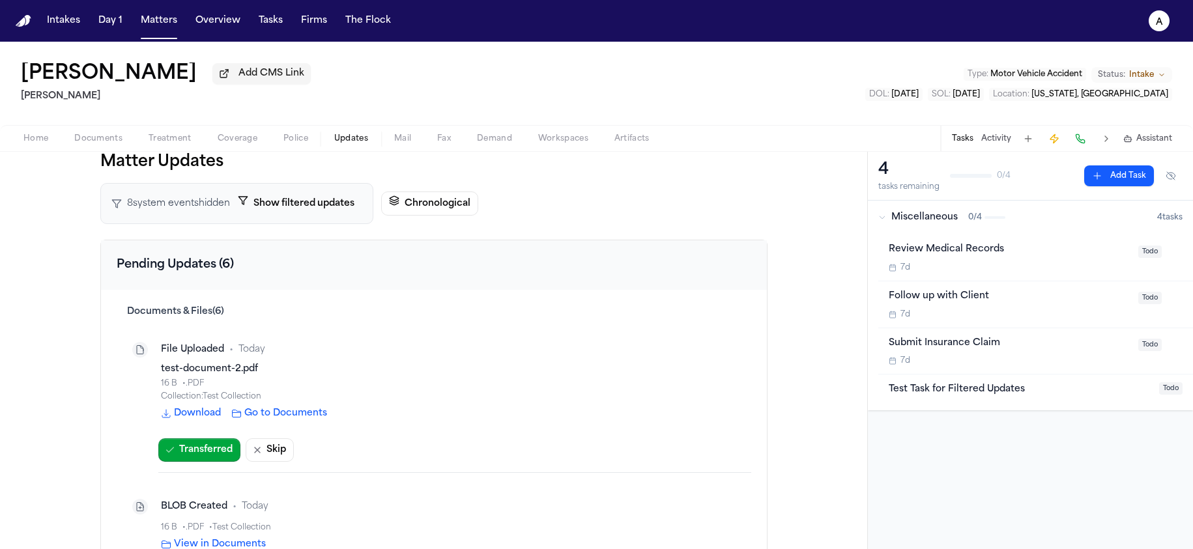
click at [183, 197] on div "8 system event s hidden Show filtered updates" at bounding box center [236, 203] width 273 height 41
click at [242, 212] on button "Show filtered updates" at bounding box center [296, 204] width 132 height 24
click at [256, 201] on button "Hide filtered updates" at bounding box center [294, 204] width 128 height 24
click at [388, 207] on button "Chronological" at bounding box center [429, 204] width 97 height 24
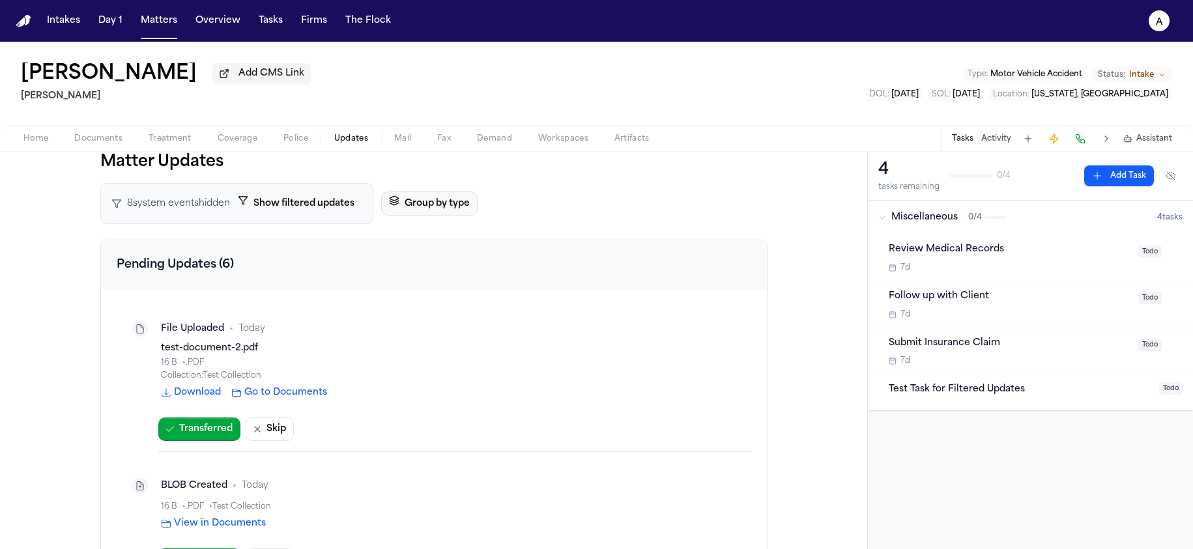
click at [390, 203] on icon "button" at bounding box center [394, 202] width 8 height 2
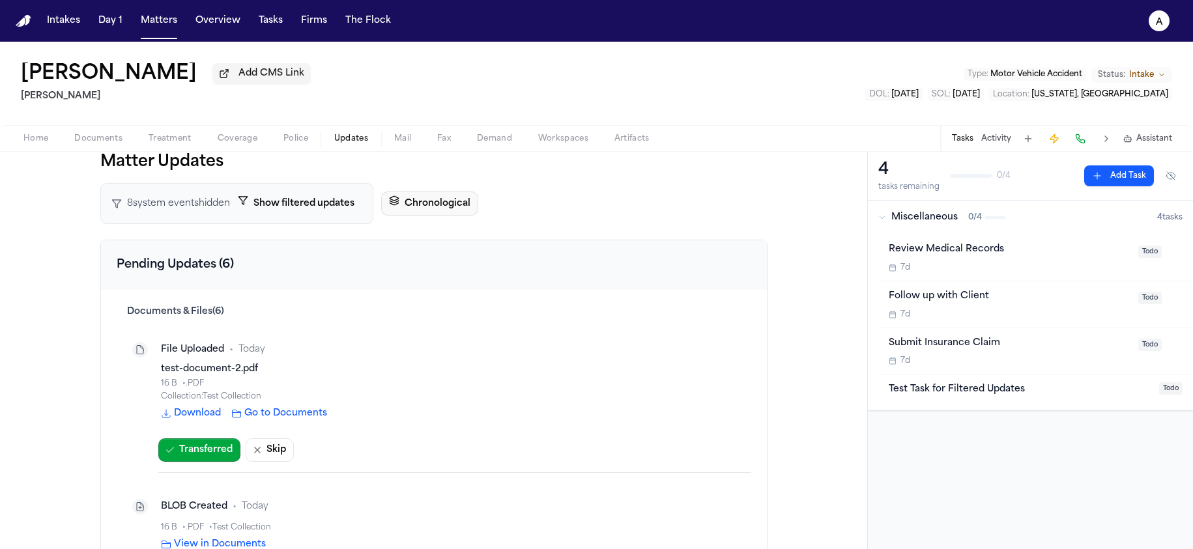
click at [401, 209] on button "Chronological" at bounding box center [429, 204] width 97 height 24
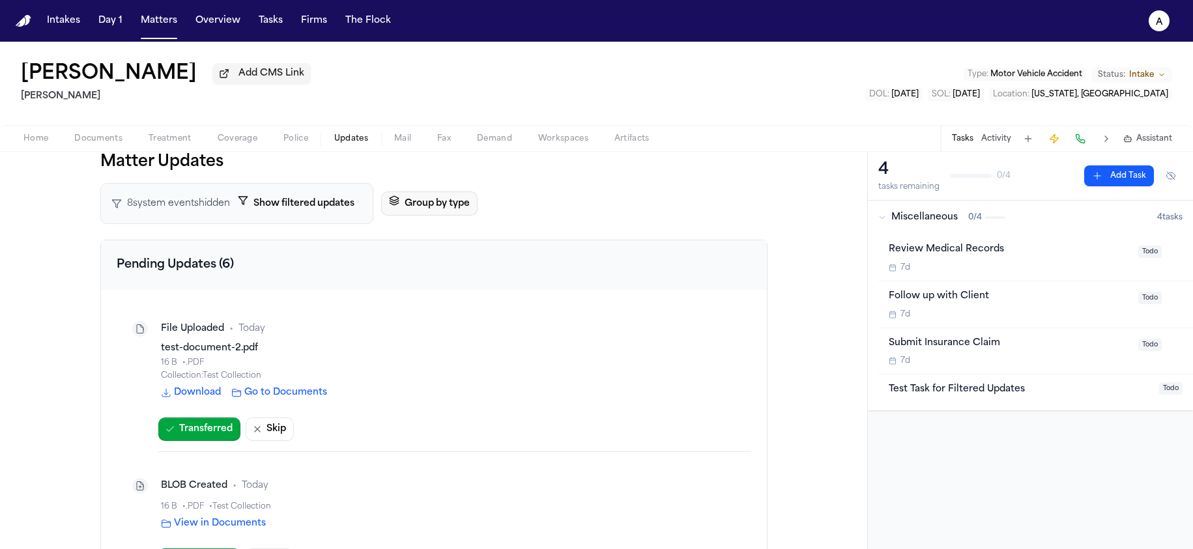
click at [402, 209] on button "Group by type" at bounding box center [429, 204] width 96 height 24
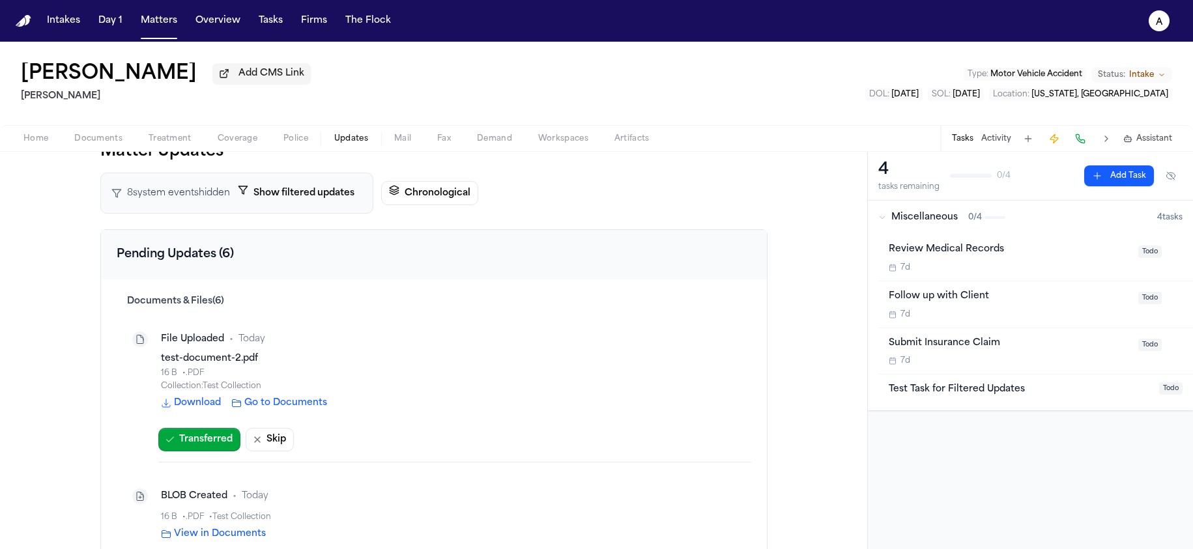
scroll to position [22, 0]
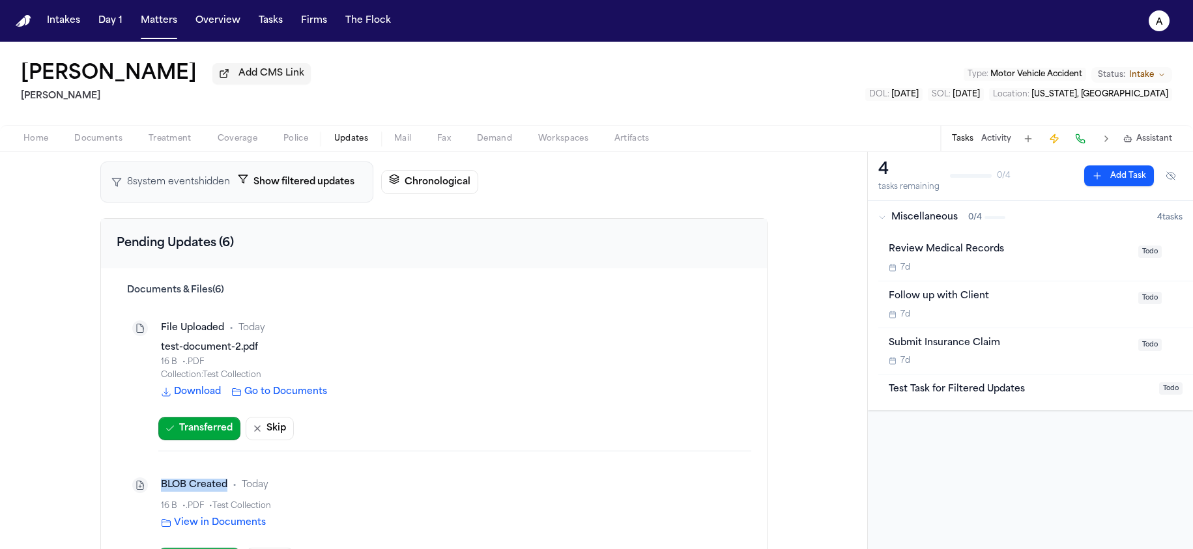
drag, startPoint x: 222, startPoint y: 491, endPoint x: 145, endPoint y: 485, distance: 77.2
click at [145, 485] on div "BLOB Created • Today" at bounding box center [434, 486] width 614 height 26
copy div "BLOB Created"
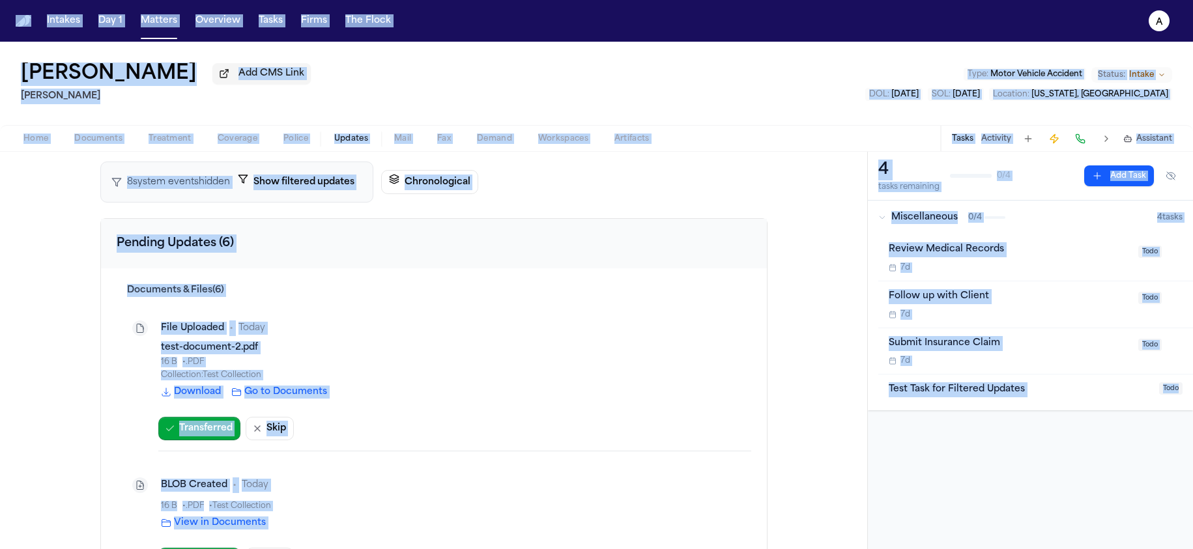
copy div "Intakes Day 1 Matters Overview Tasks Firms The Flock a Marisol Hernandez Add CM…"
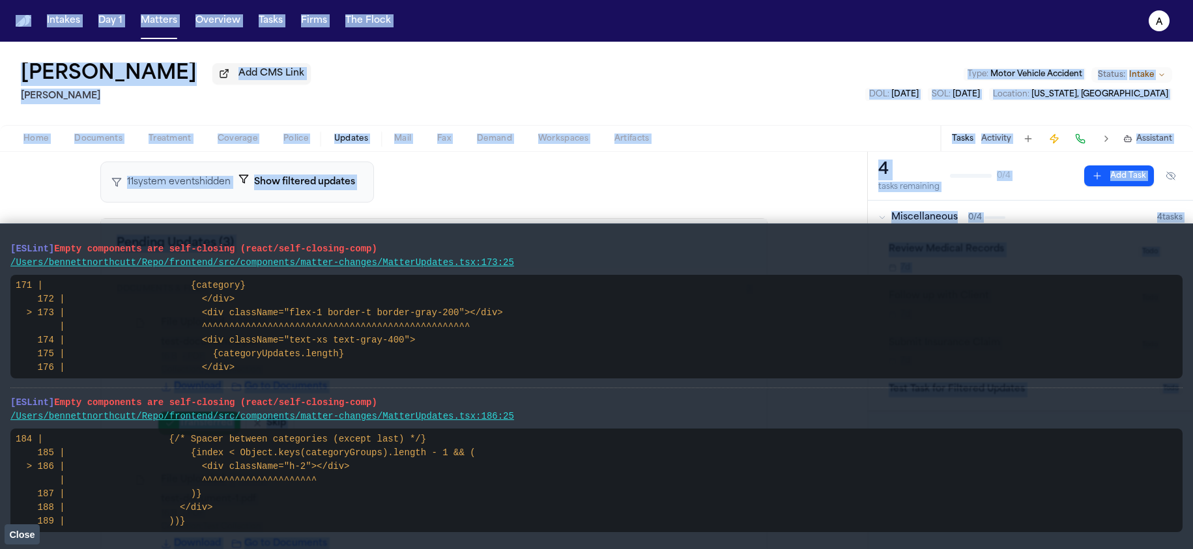
drag, startPoint x: 149, startPoint y: 392, endPoint x: 156, endPoint y: 348, distance: 44.3
click at [149, 392] on li "[ESLint] Empty components are self-closing (react/self-closing-comp) /Users/ben…" at bounding box center [596, 465] width 1173 height 154
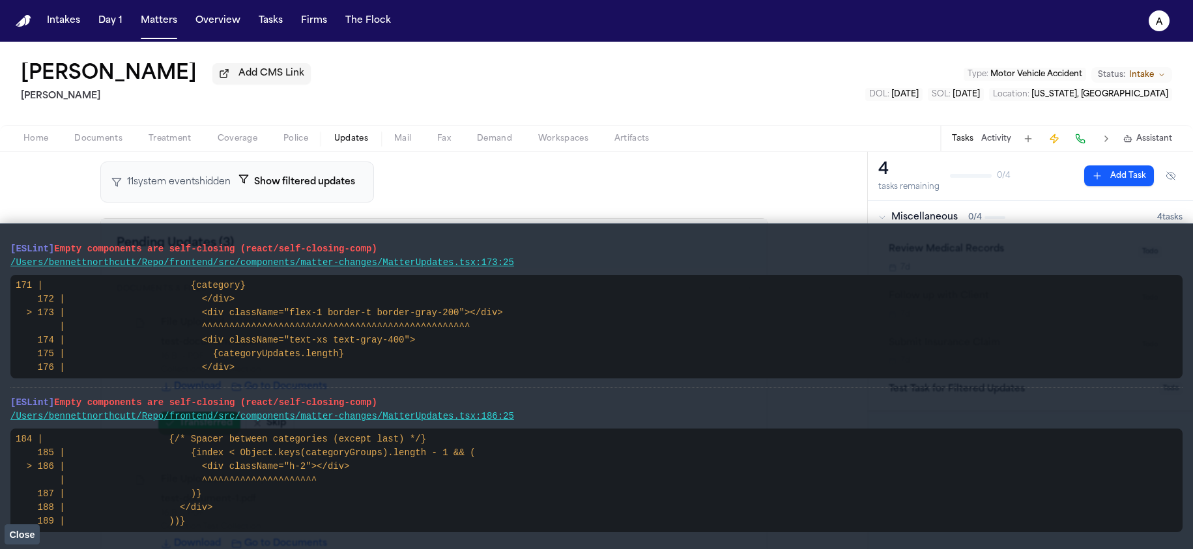
click at [192, 317] on code "171 | {category} 172 | </div> > 173 | <div className="flex-1 border-t border-gr…" at bounding box center [260, 326] width 488 height 93
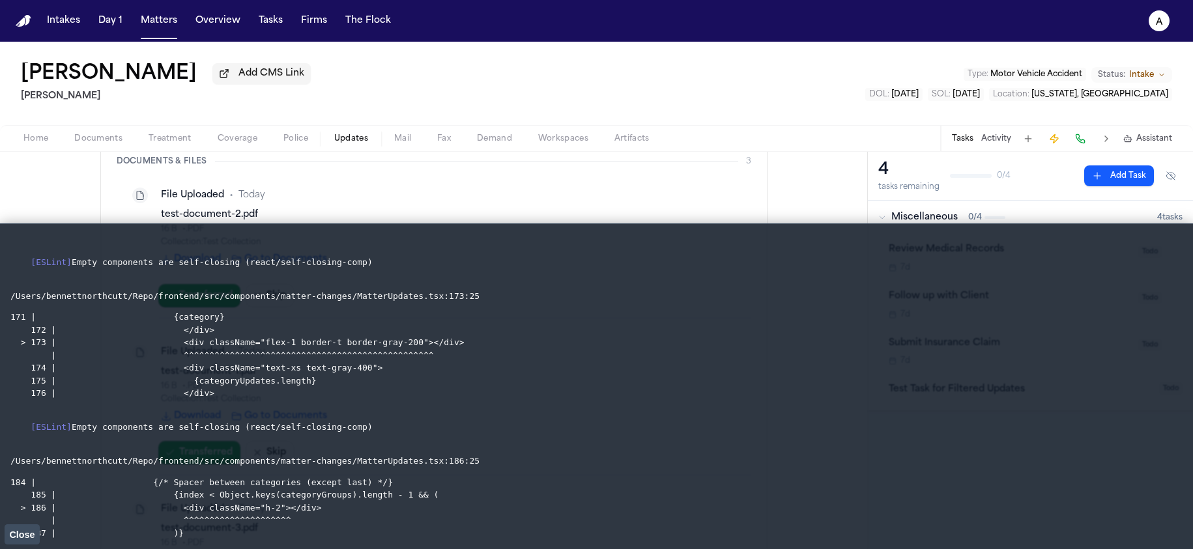
scroll to position [166, 0]
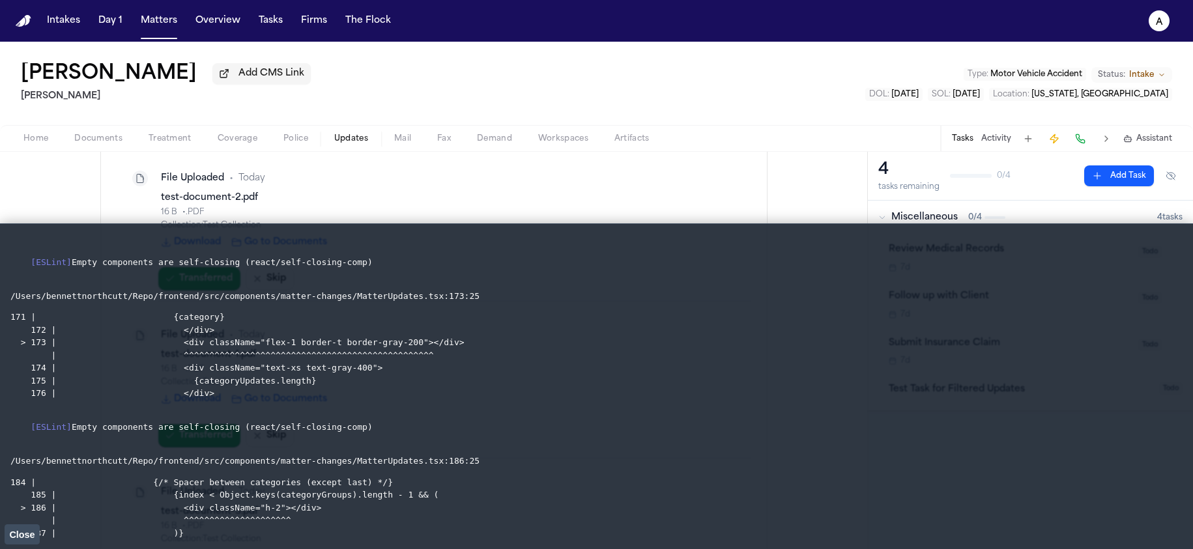
drag, startPoint x: 27, startPoint y: 530, endPoint x: 89, endPoint y: 466, distance: 89.4
click at [27, 530] on span "Close" at bounding box center [21, 535] width 25 height 10
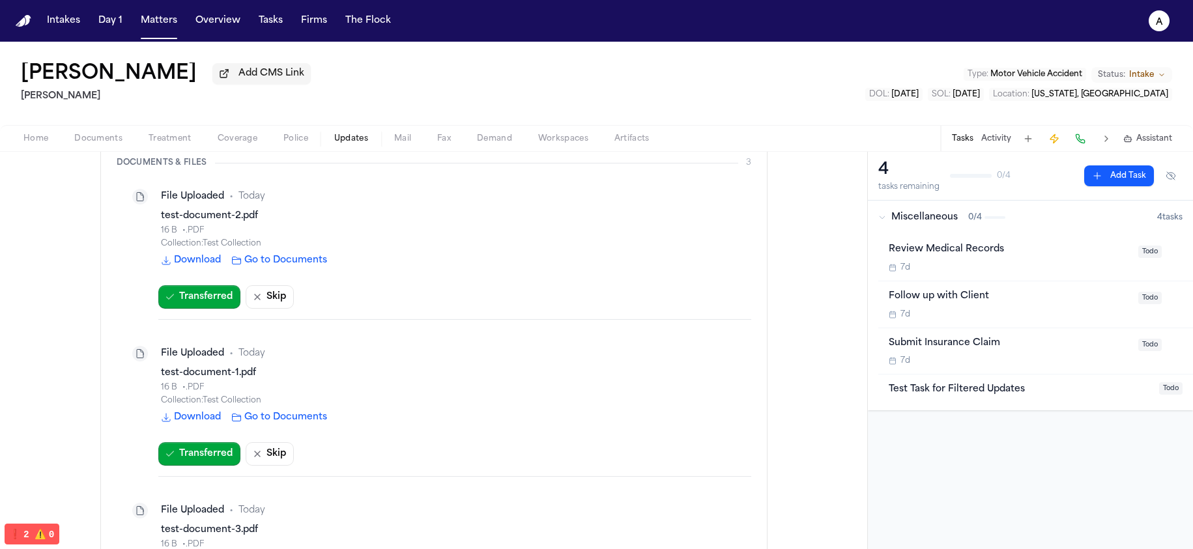
scroll to position [0, 0]
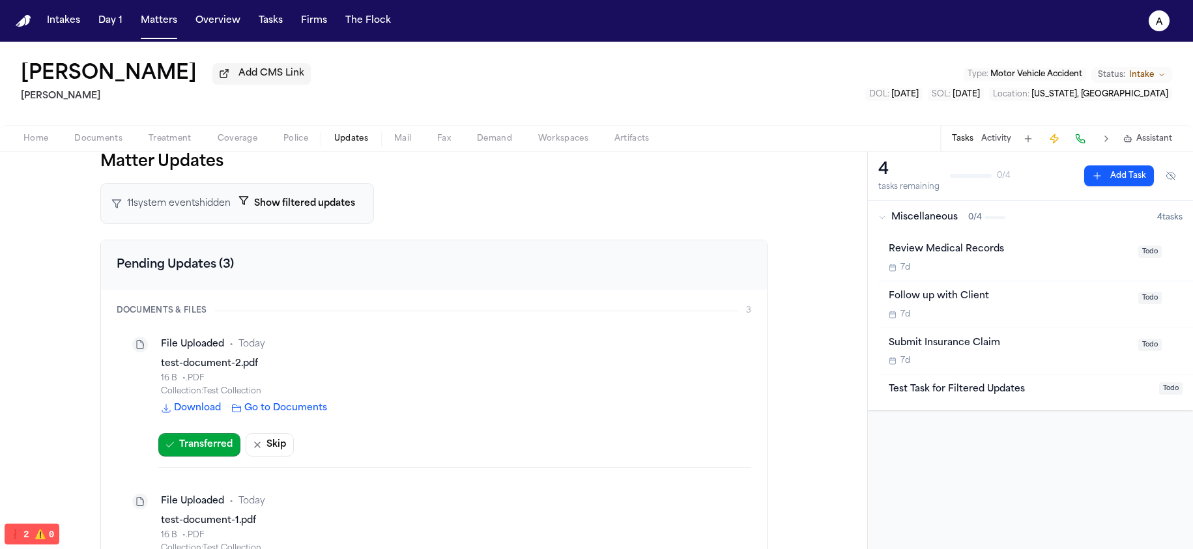
click at [209, 260] on h2 "Pending Updates (3)" at bounding box center [434, 266] width 666 height 50
click at [186, 316] on div "Documents & Files" at bounding box center [162, 311] width 91 height 10
click at [300, 211] on button "Show filtered updates" at bounding box center [297, 204] width 132 height 24
click at [299, 211] on button "Hide filtered updates" at bounding box center [295, 204] width 128 height 24
click at [312, 211] on button "Show filtered updates" at bounding box center [297, 204] width 132 height 24
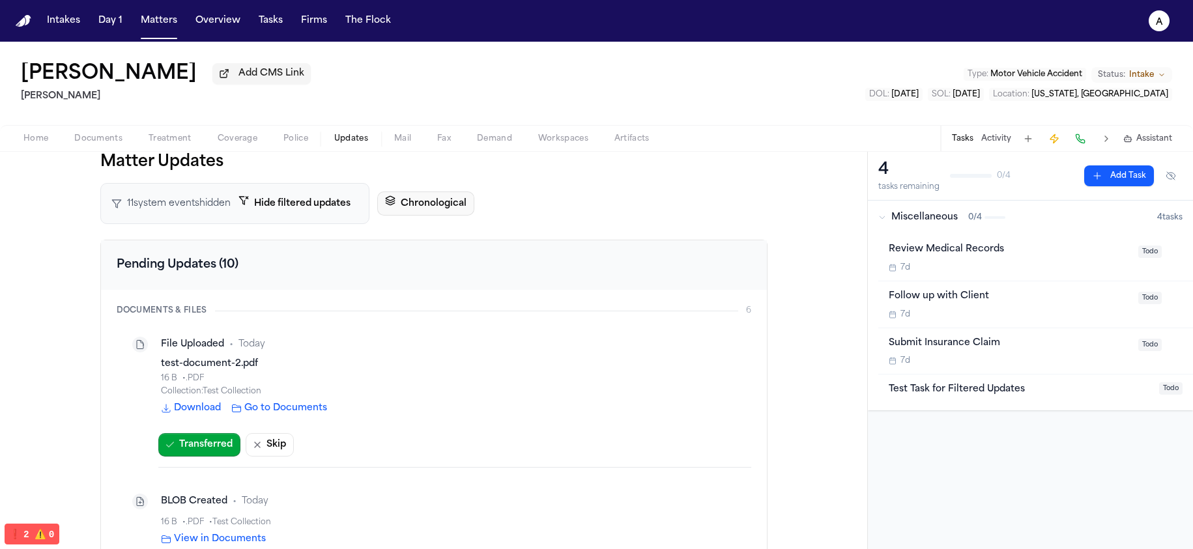
click at [409, 211] on button "Chronological" at bounding box center [425, 204] width 97 height 24
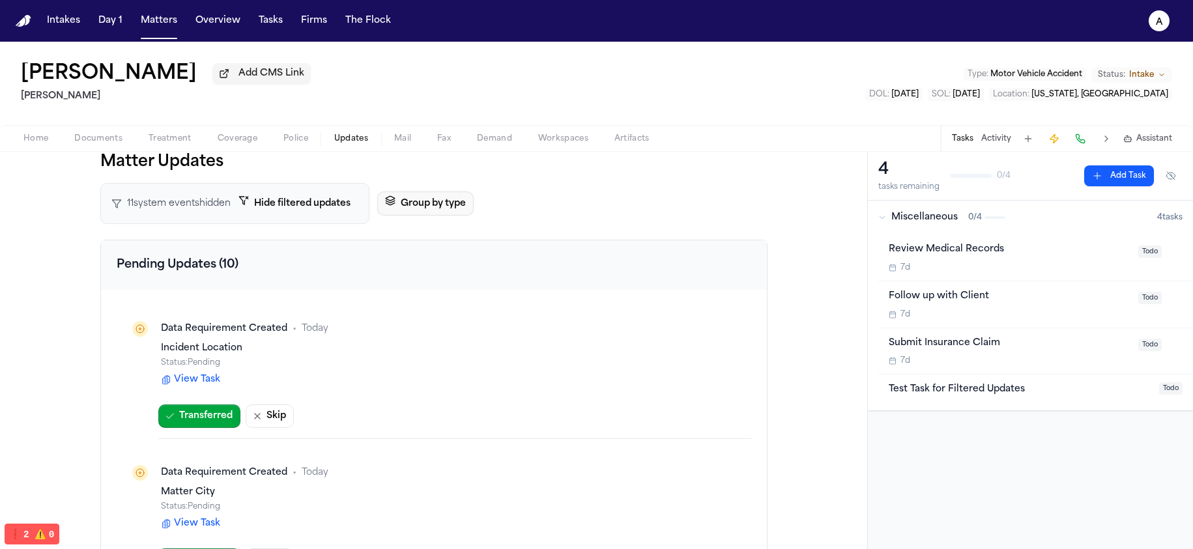
click at [408, 209] on button "Group by type" at bounding box center [425, 204] width 96 height 24
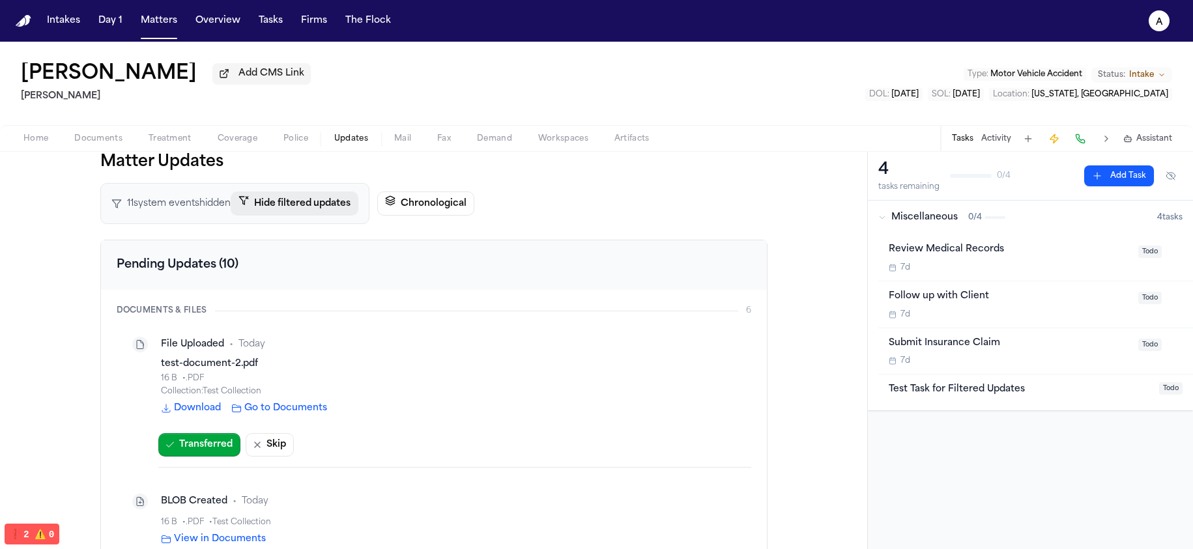
click at [329, 212] on button "Hide filtered updates" at bounding box center [295, 204] width 128 height 24
click at [328, 212] on button "Show filtered updates" at bounding box center [297, 204] width 132 height 24
click at [328, 212] on button "Hide filtered updates" at bounding box center [295, 204] width 128 height 24
click at [315, 265] on h2 "Pending Updates (3)" at bounding box center [434, 266] width 666 height 50
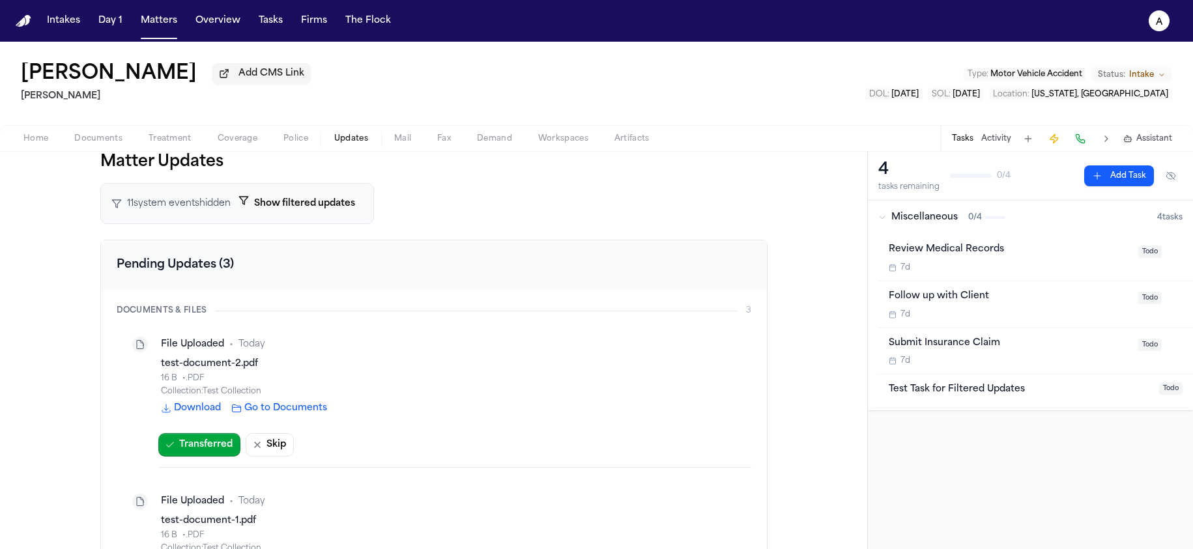
drag, startPoint x: 238, startPoint y: 241, endPoint x: 721, endPoint y: 287, distance: 485.2
click at [237, 241] on div "Pending Updates (3) Documents & Files 3 File Uploaded • Today test-document-2.p…" at bounding box center [433, 519] width 667 height 559
click at [909, 220] on span "Miscellaneous" at bounding box center [925, 217] width 66 height 13
click at [960, 332] on div "Submit Insurance Claim 7d Todo" at bounding box center [1036, 352] width 315 height 47
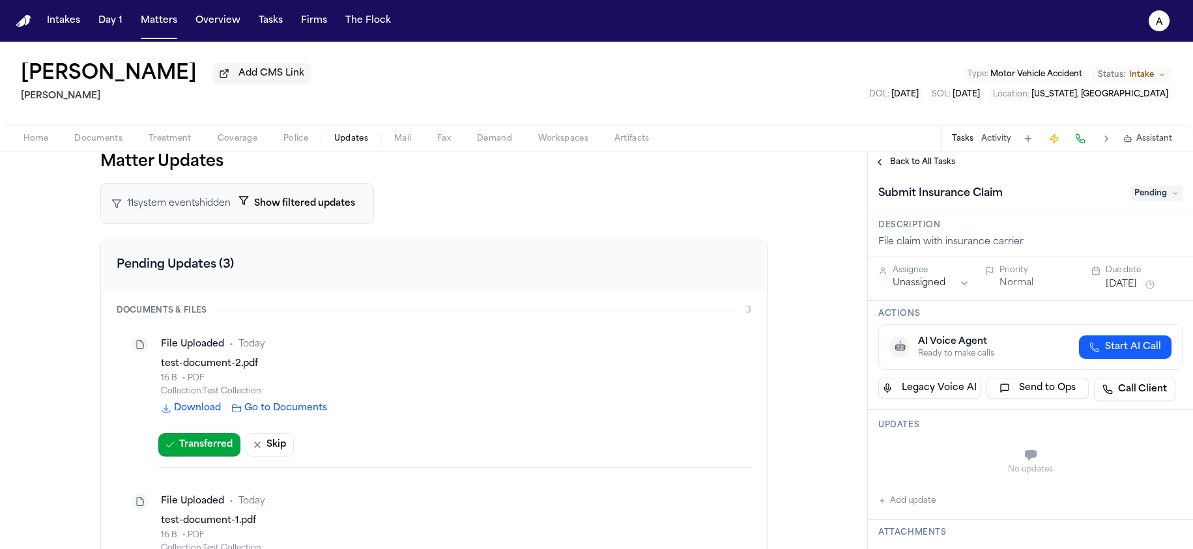
click at [912, 166] on span "Back to All Tasks" at bounding box center [922, 162] width 65 height 10
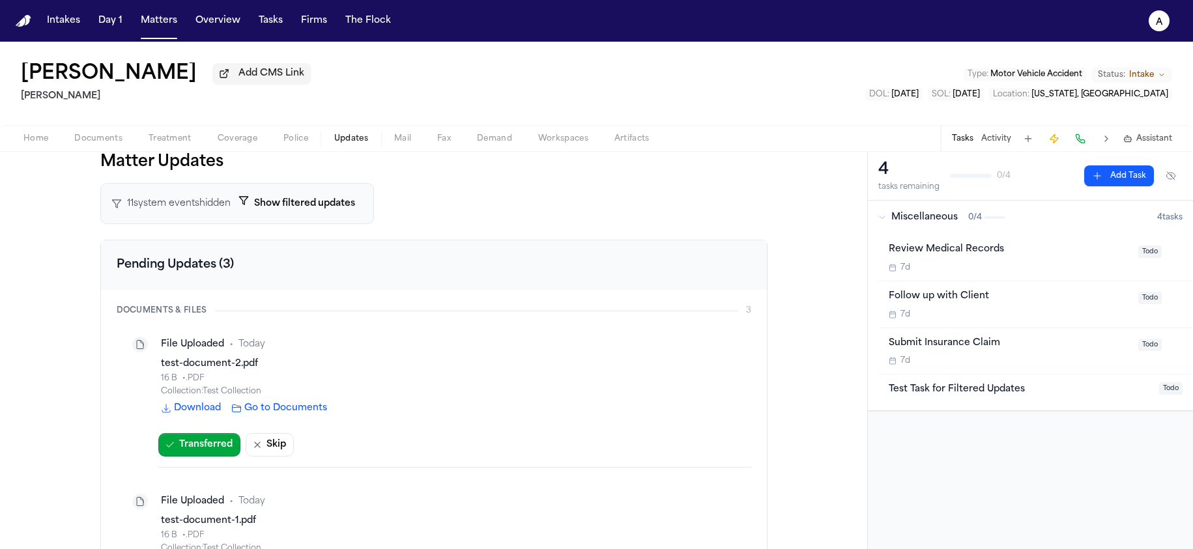
drag, startPoint x: 423, startPoint y: 162, endPoint x: 364, endPoint y: 143, distance: 62.1
click at [415, 165] on span "Matter Updates" at bounding box center [433, 162] width 667 height 21
click at [794, 112] on div "Marisol Hernandez Add CMS Link Hecht Type : Motor Vehicle Accident Status: Inta…" at bounding box center [596, 83] width 1193 height 83
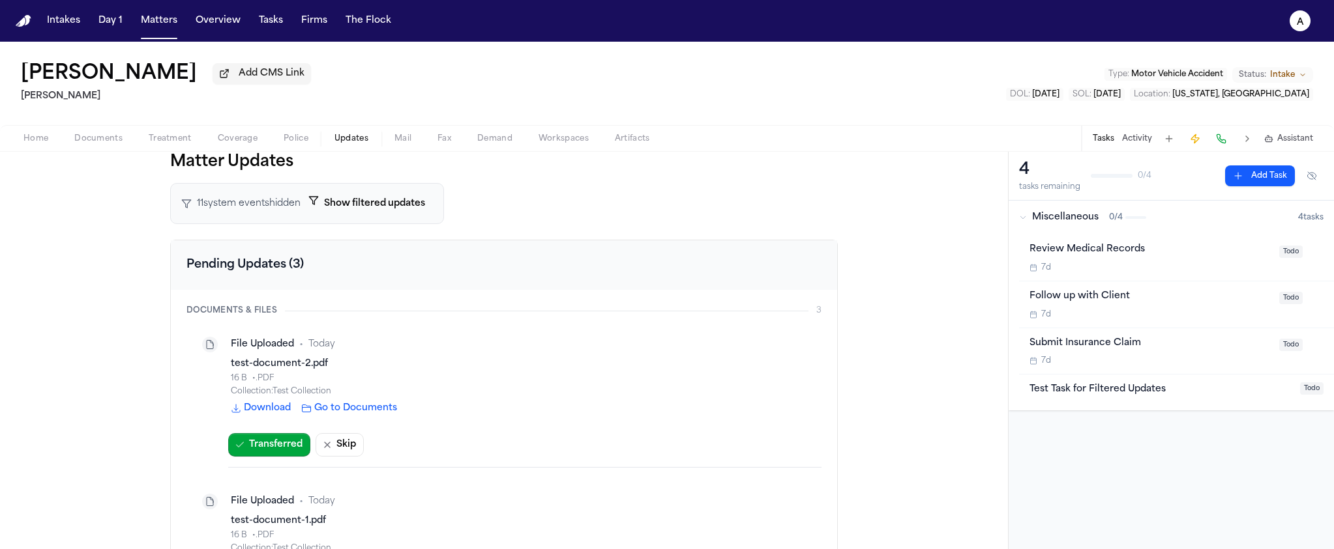
click at [108, 143] on span "Documents" at bounding box center [98, 139] width 48 height 10
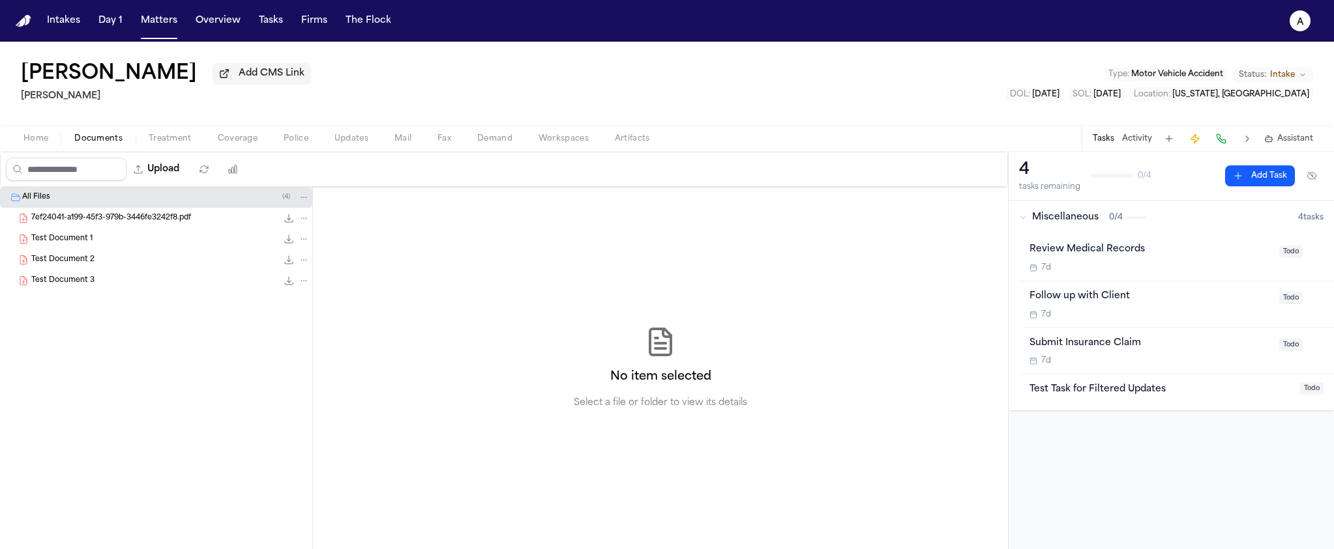
click at [197, 220] on div "7ef24041-a199-45f3-979b-3446fe3242f8.pdf 155.1 KB • PDF" at bounding box center [170, 218] width 278 height 13
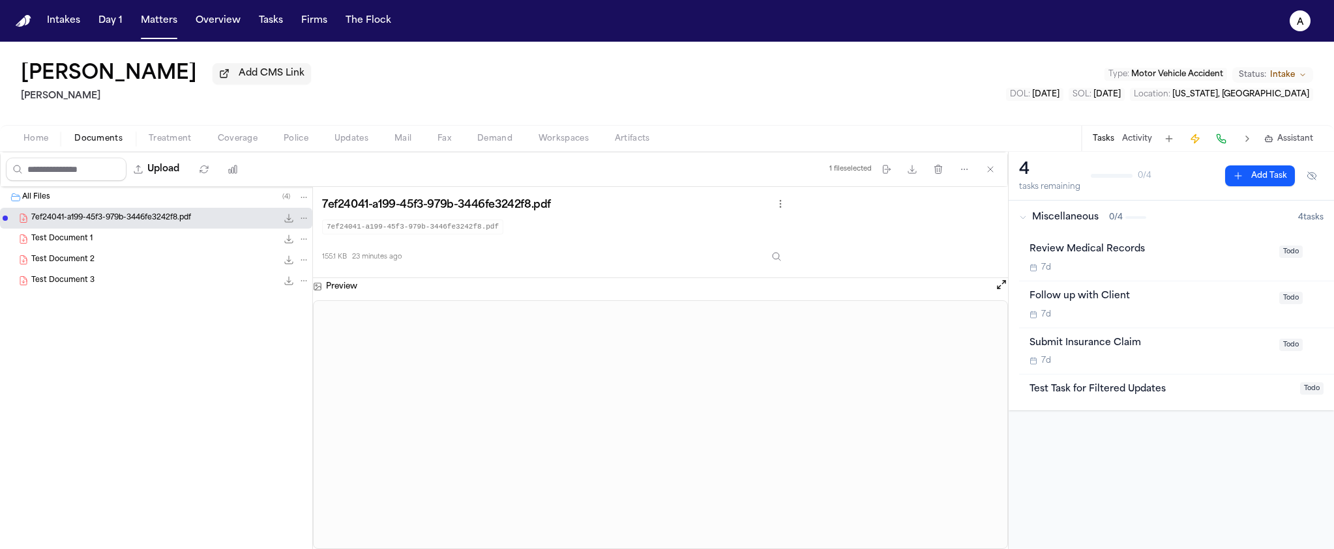
click at [355, 142] on span "Updates" at bounding box center [351, 139] width 34 height 10
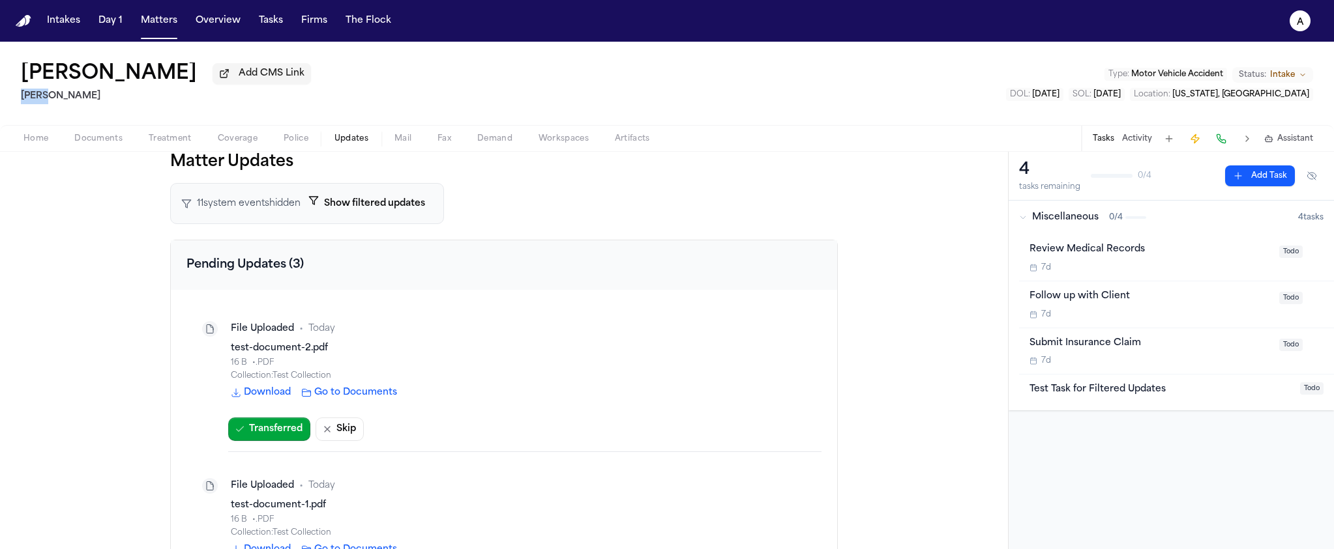
drag, startPoint x: 51, startPoint y: 101, endPoint x: 16, endPoint y: 99, distance: 35.9
click at [16, 99] on div "Marisol Hernandez Add CMS Link Hecht Type : Motor Vehicle Accident Status: Inta…" at bounding box center [667, 83] width 1334 height 83
click at [40, 104] on h2 "[PERSON_NAME]" at bounding box center [166, 97] width 290 height 16
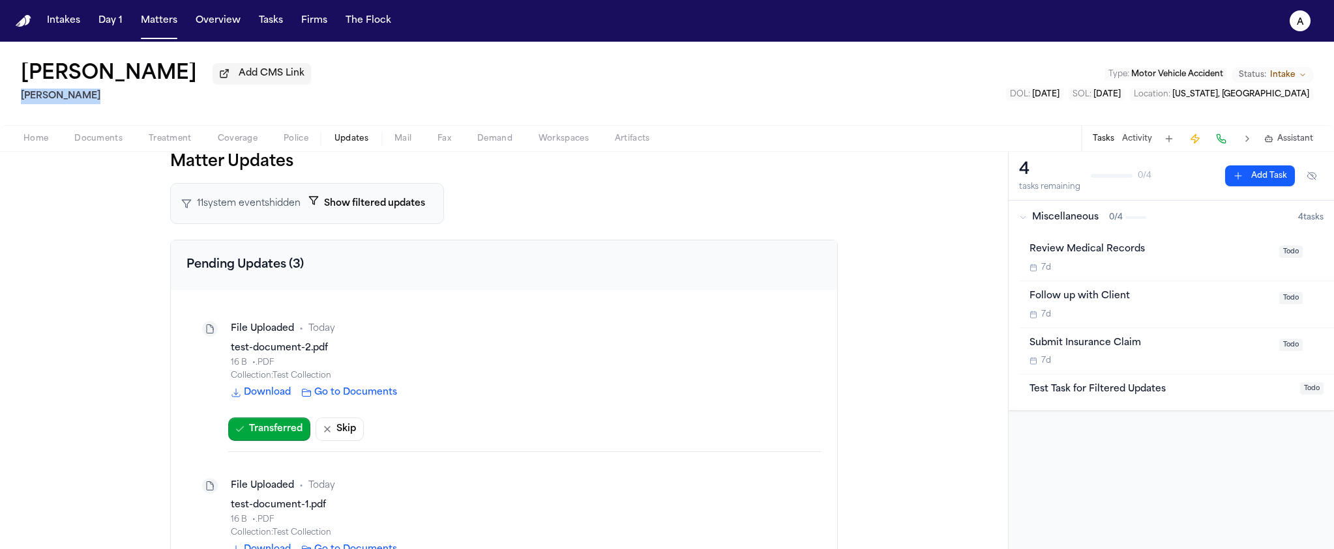
click at [40, 104] on h2 "[PERSON_NAME]" at bounding box center [166, 97] width 290 height 16
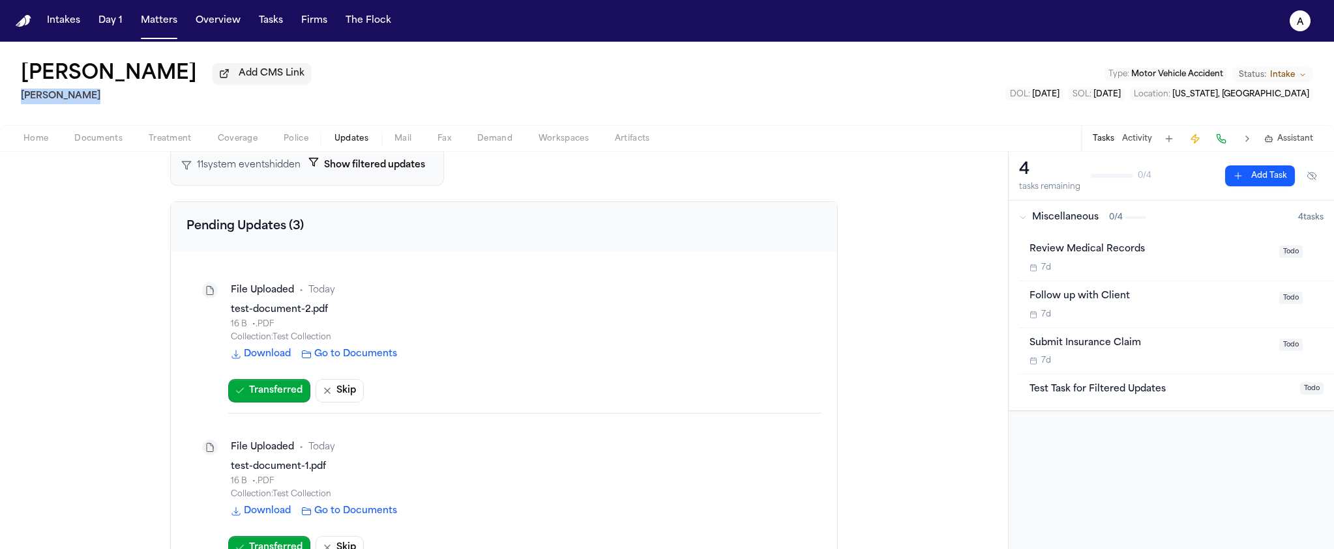
scroll to position [27, 0]
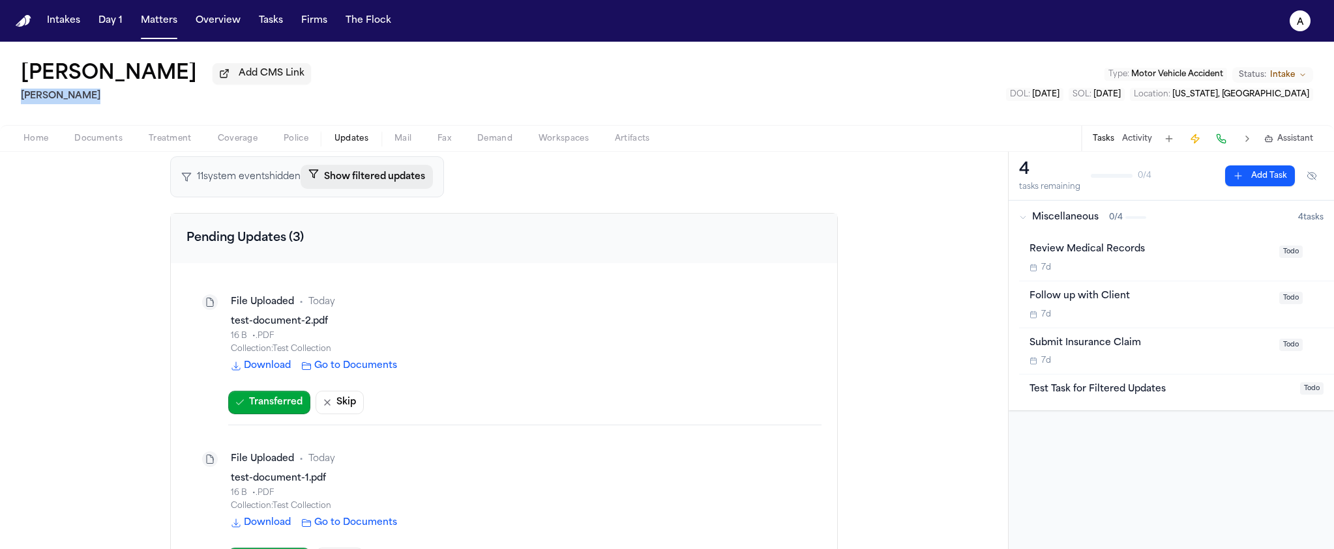
click at [339, 183] on button "Show filtered updates" at bounding box center [366, 177] width 132 height 24
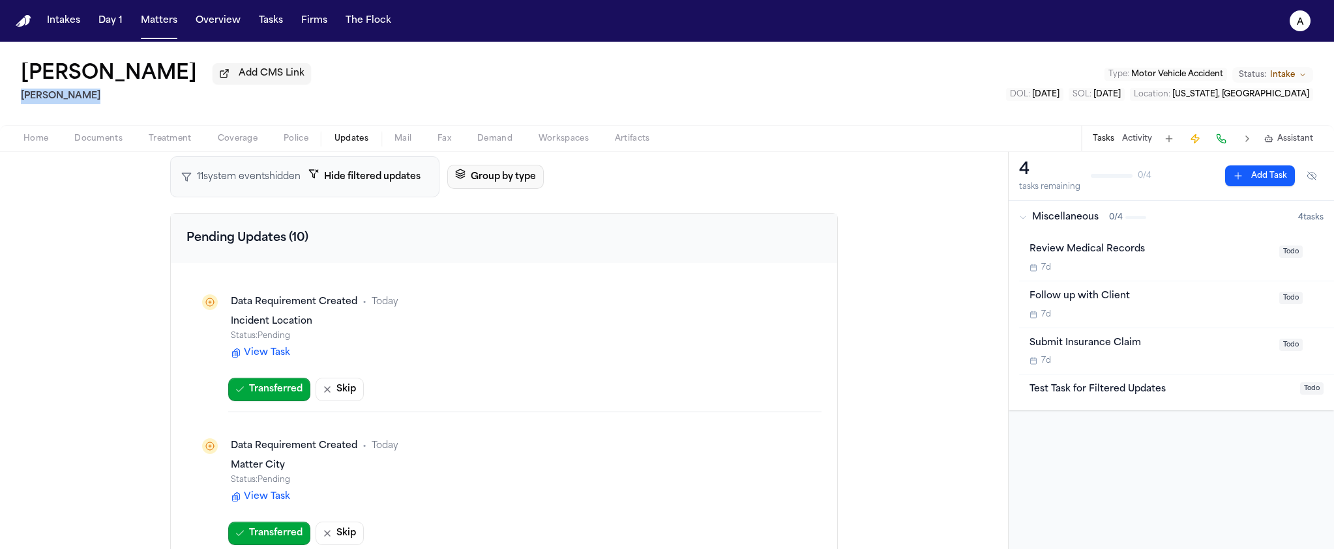
click at [460, 179] on icon "button" at bounding box center [460, 174] width 10 height 10
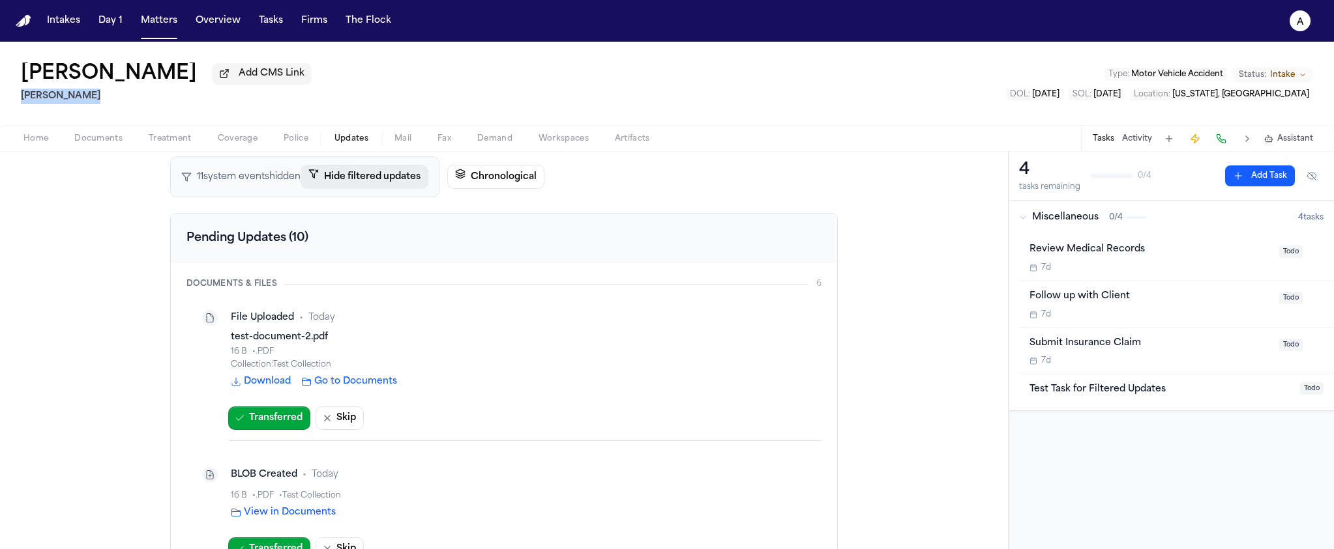
click at [362, 183] on button "Hide filtered updates" at bounding box center [364, 177] width 128 height 24
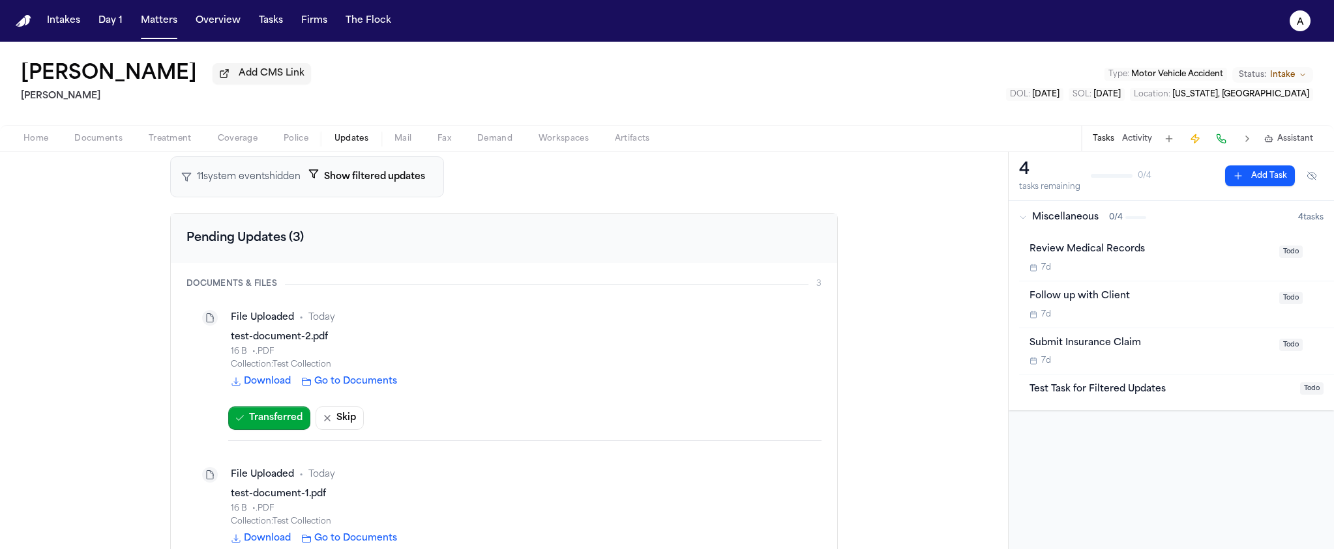
click at [325, 194] on div "11 system event s hidden Show filtered updates" at bounding box center [307, 176] width 274 height 41
click at [330, 185] on button "Show filtered updates" at bounding box center [366, 177] width 132 height 24
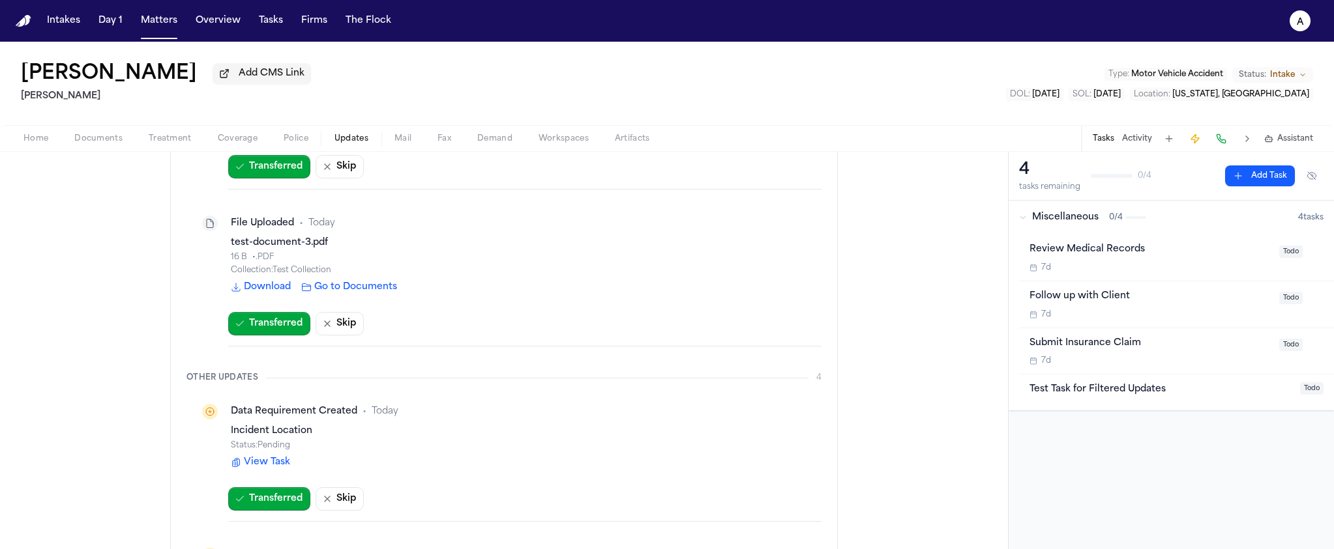
scroll to position [829, 0]
drag, startPoint x: 283, startPoint y: 415, endPoint x: 218, endPoint y: 411, distance: 64.6
click at [218, 411] on div "Data Requirement Created • Today" at bounding box center [504, 411] width 614 height 26
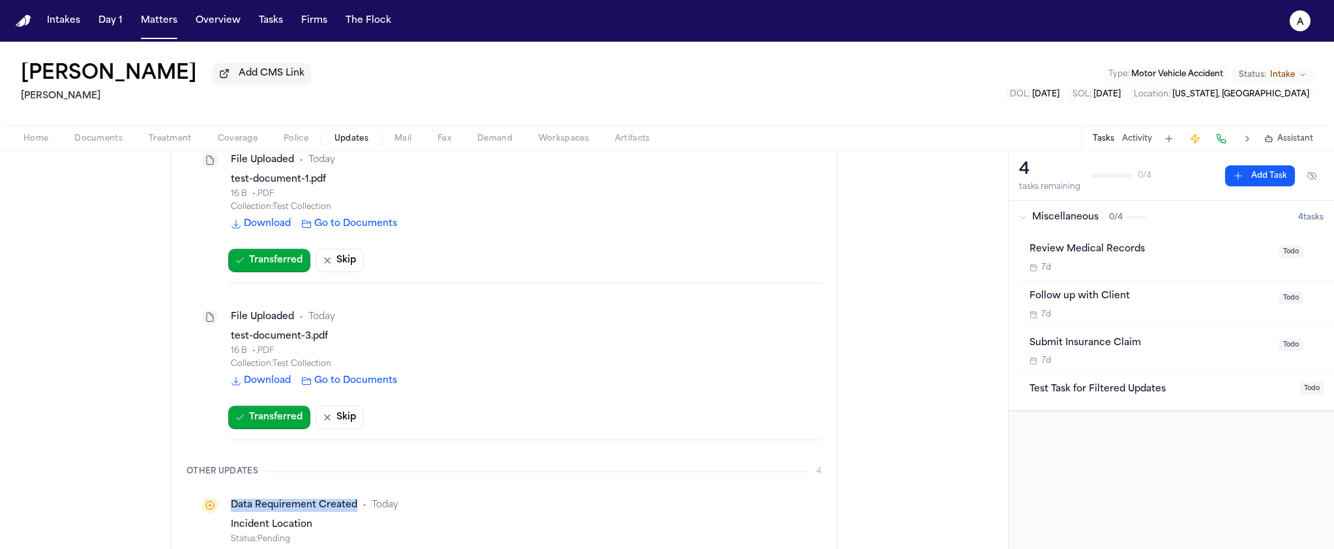
scroll to position [0, 0]
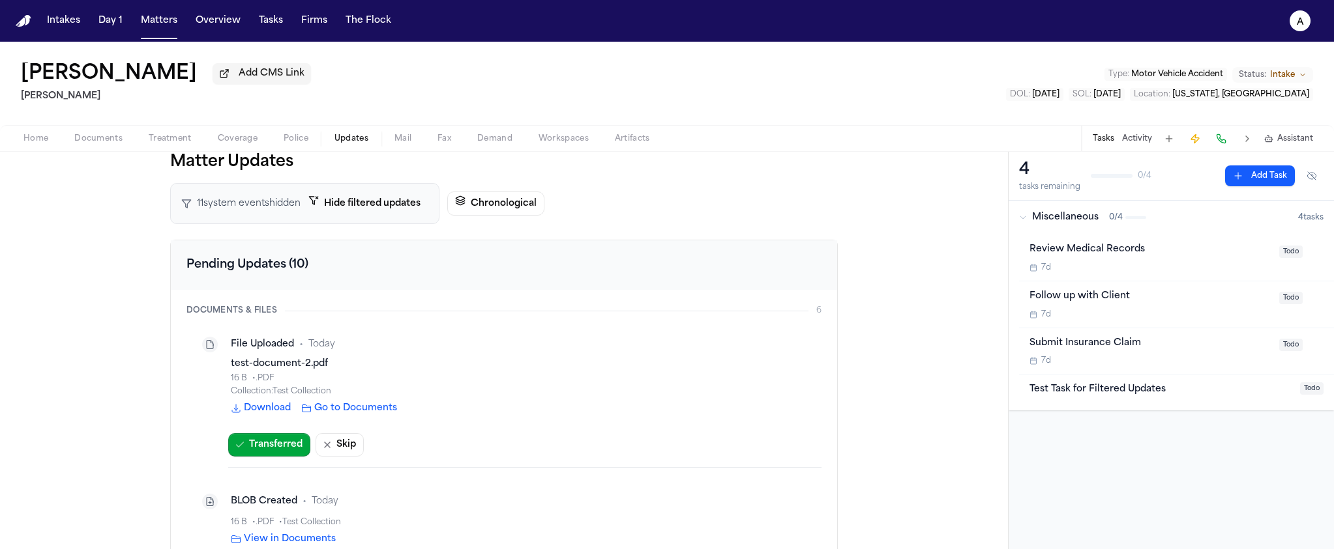
click at [368, 205] on button "Hide filtered updates" at bounding box center [364, 204] width 128 height 24
click at [316, 205] on icon "button" at bounding box center [313, 201] width 10 height 10
click at [345, 213] on button "Hide filtered updates" at bounding box center [364, 204] width 128 height 24
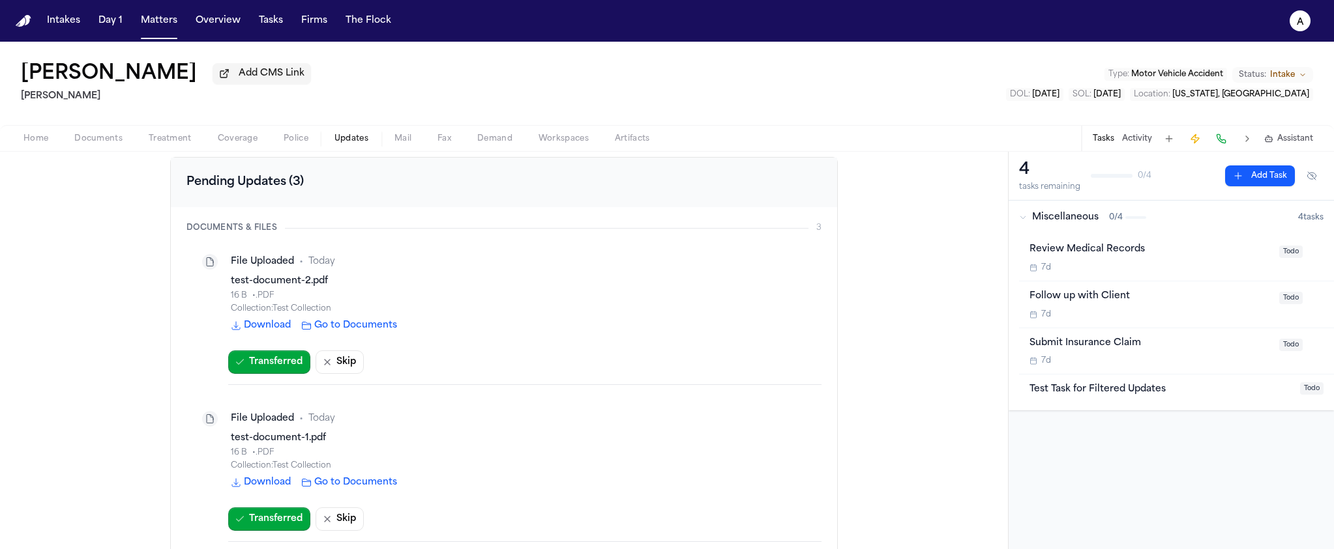
scroll to position [95, 0]
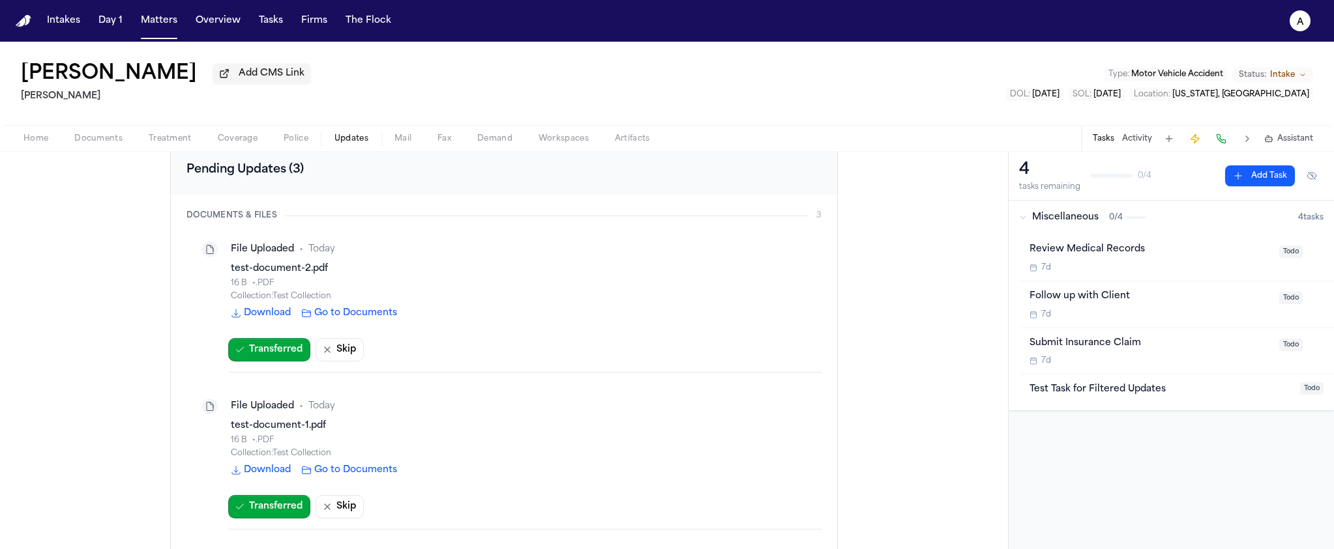
click at [374, 351] on div "Transferred Skip" at bounding box center [524, 355] width 593 height 35
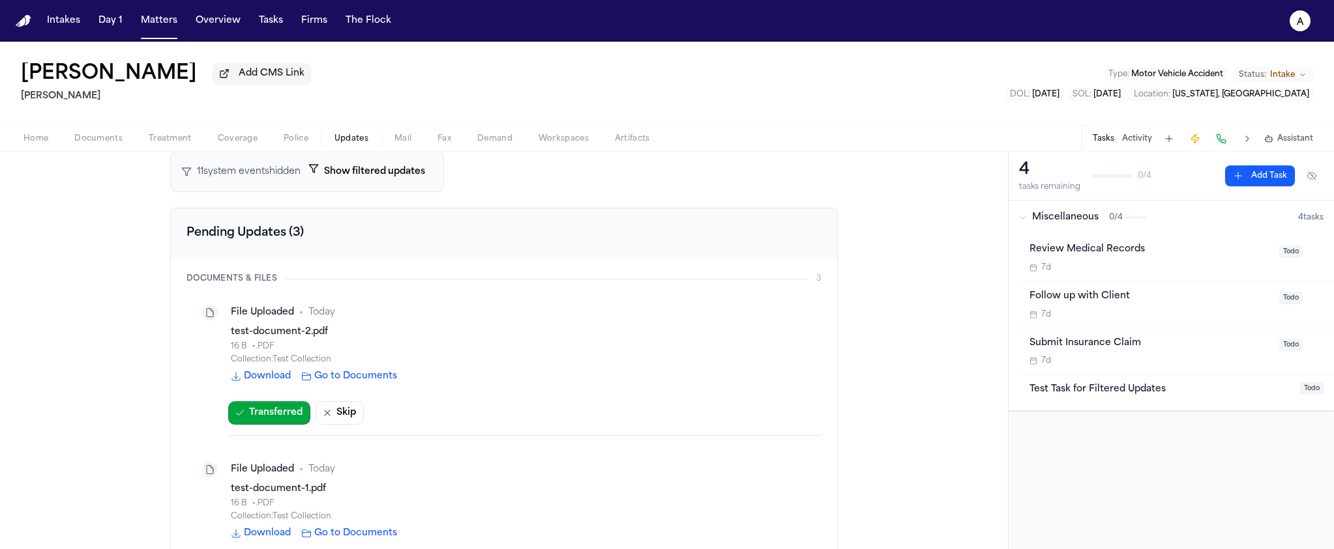
scroll to position [10, 0]
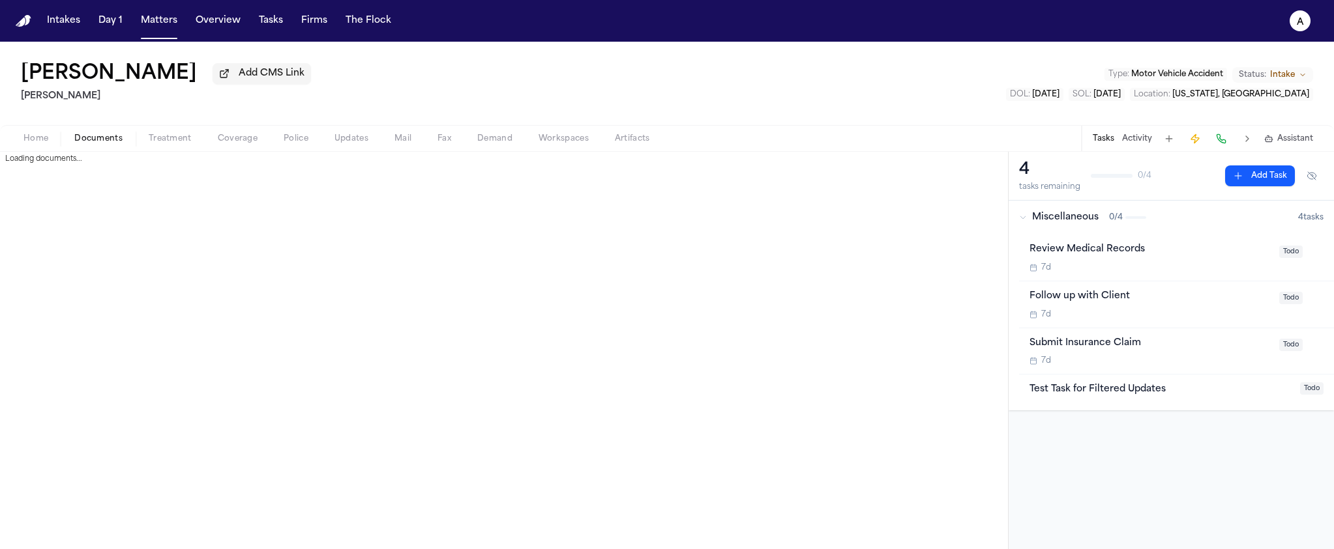
click at [85, 143] on span "Documents" at bounding box center [98, 139] width 48 height 10
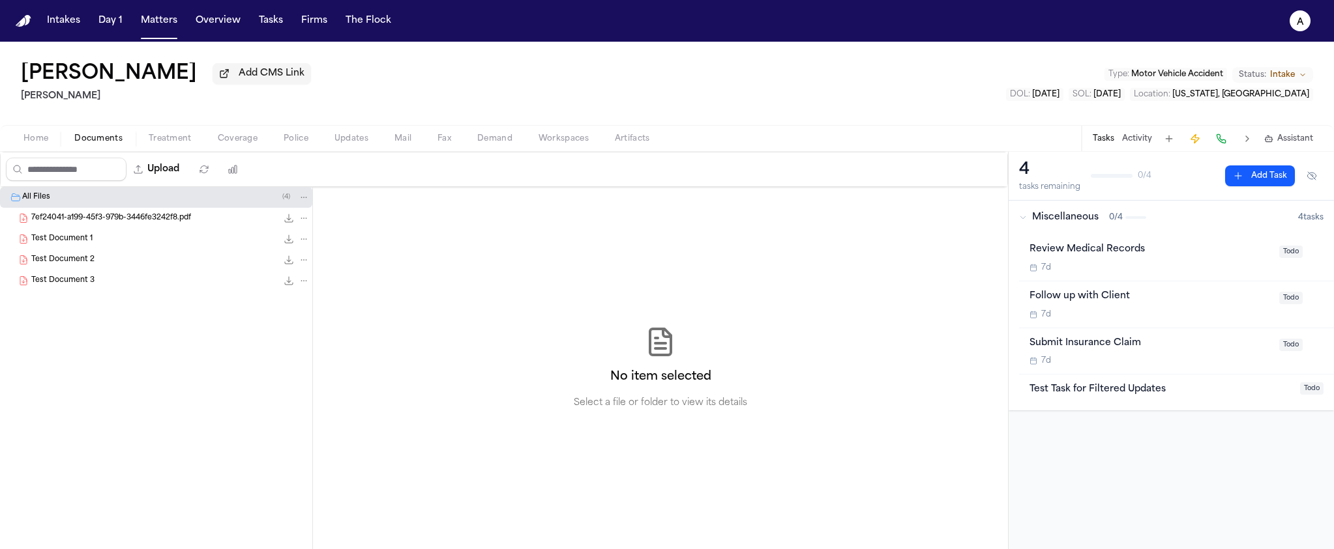
click at [366, 144] on span "Updates" at bounding box center [351, 139] width 34 height 10
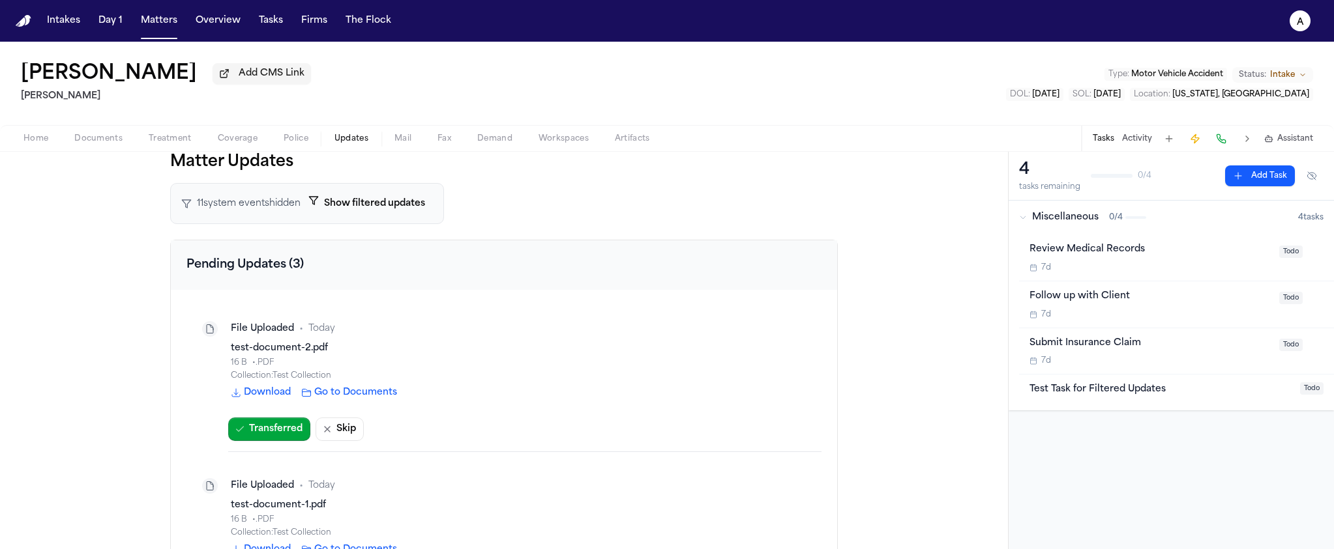
click at [158, 246] on div "Matter Updates 11 system event s hidden Show filtered updates Pending Updates (…" at bounding box center [504, 351] width 1008 height 398
click at [375, 96] on div "Marisol Hernandez Add CMS Link Hecht Type : Motor Vehicle Accident Status: Inta…" at bounding box center [667, 83] width 1334 height 83
click at [347, 48] on div "Marisol Hernandez Add CMS Link Hecht Type : Motor Vehicle Accident Status: Inta…" at bounding box center [667, 83] width 1334 height 83
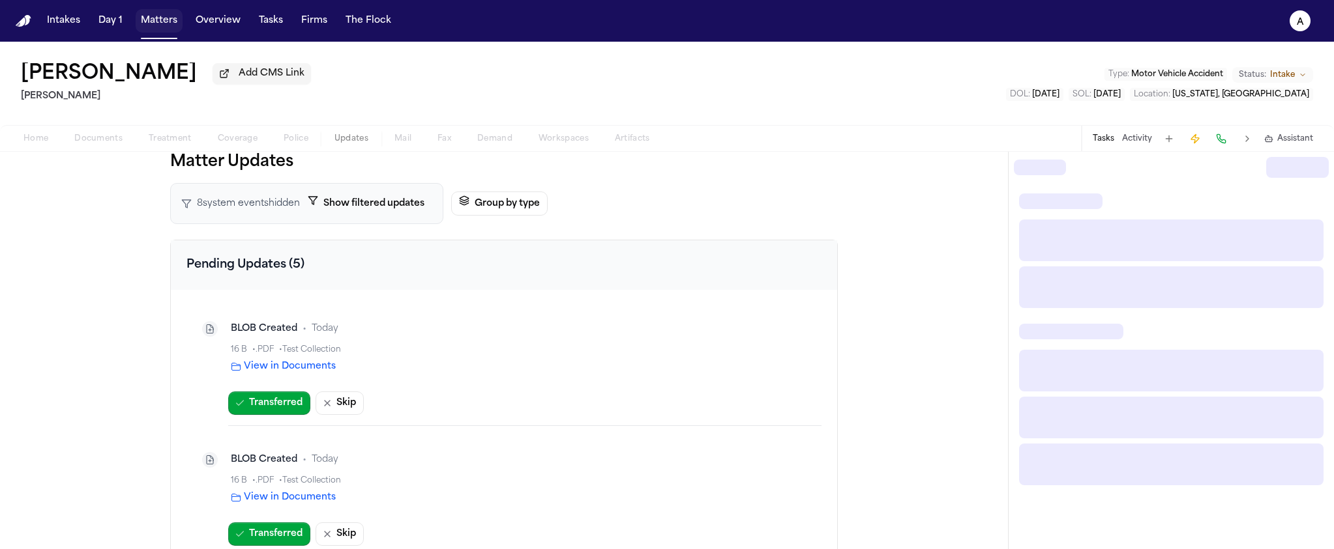
click at [152, 29] on button "Matters" at bounding box center [159, 20] width 47 height 23
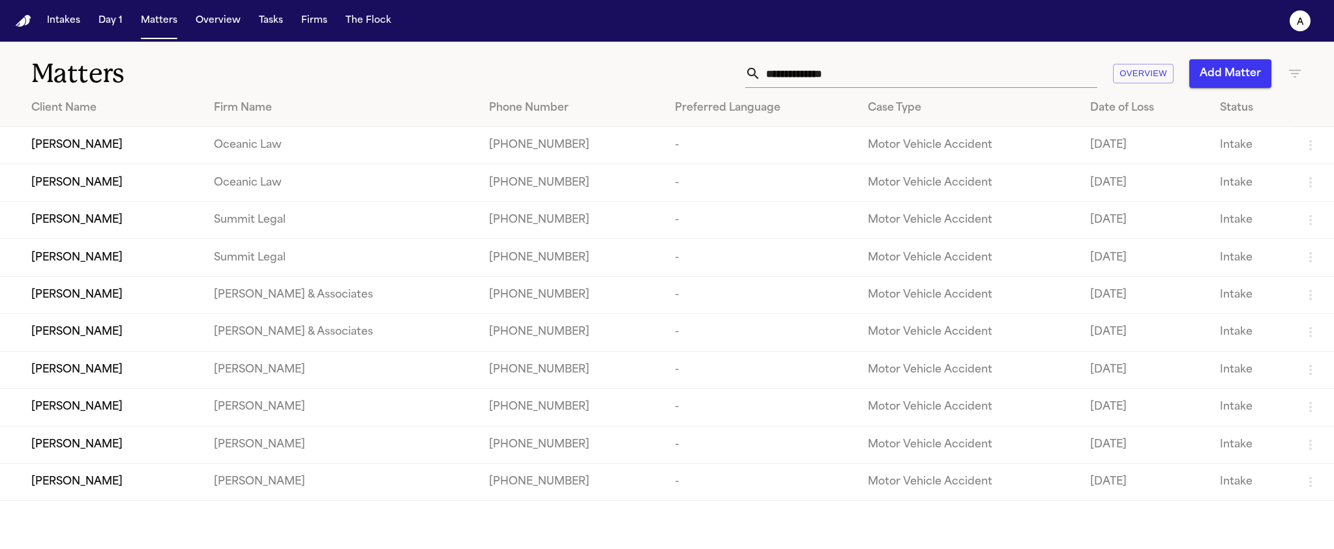
click at [839, 67] on input "text" at bounding box center [929, 73] width 336 height 29
type input "*"
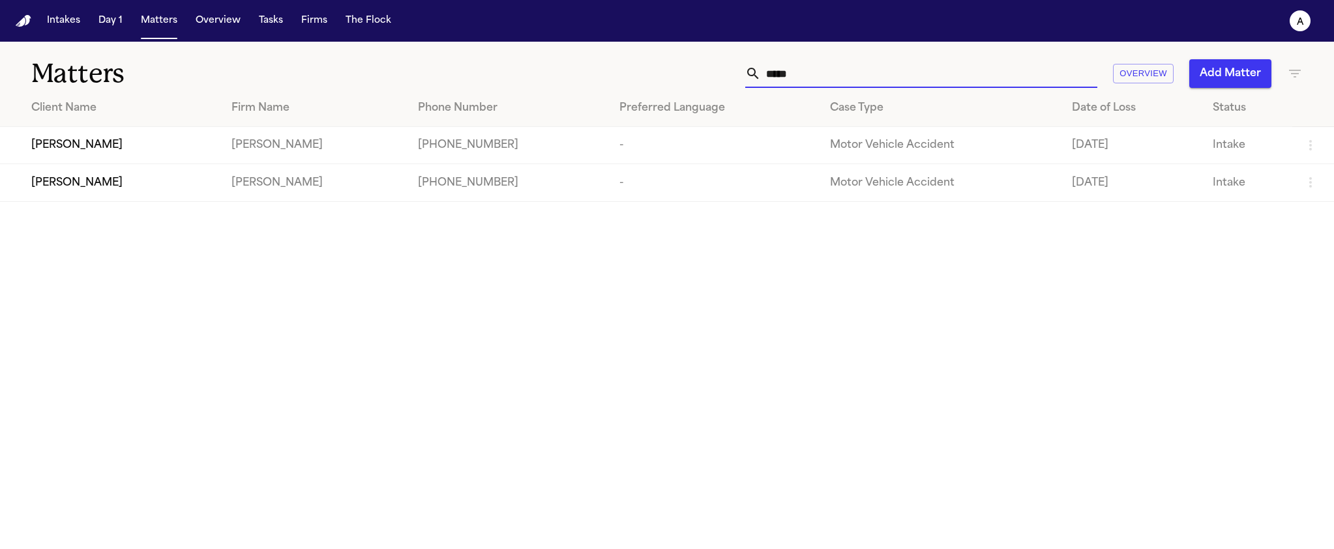
type input "*****"
click at [208, 147] on div "[PERSON_NAME]" at bounding box center [120, 146] width 179 height 16
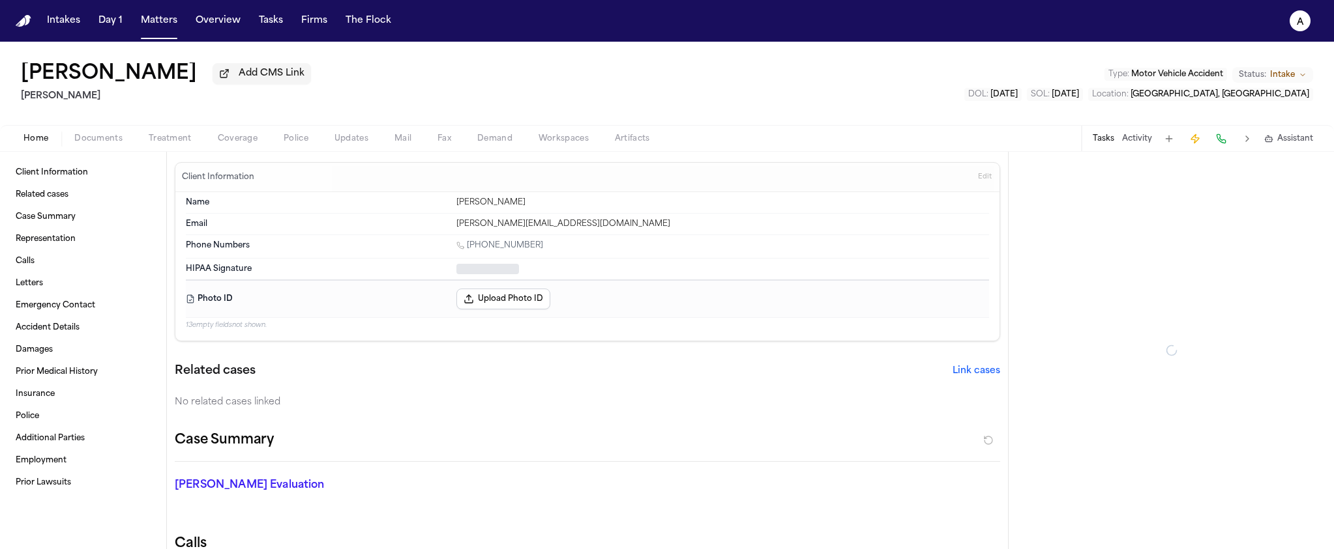
click at [342, 130] on div "Home Documents Treatment Coverage Police Updates Mail Fax Demand Workspaces Art…" at bounding box center [667, 138] width 1334 height 26
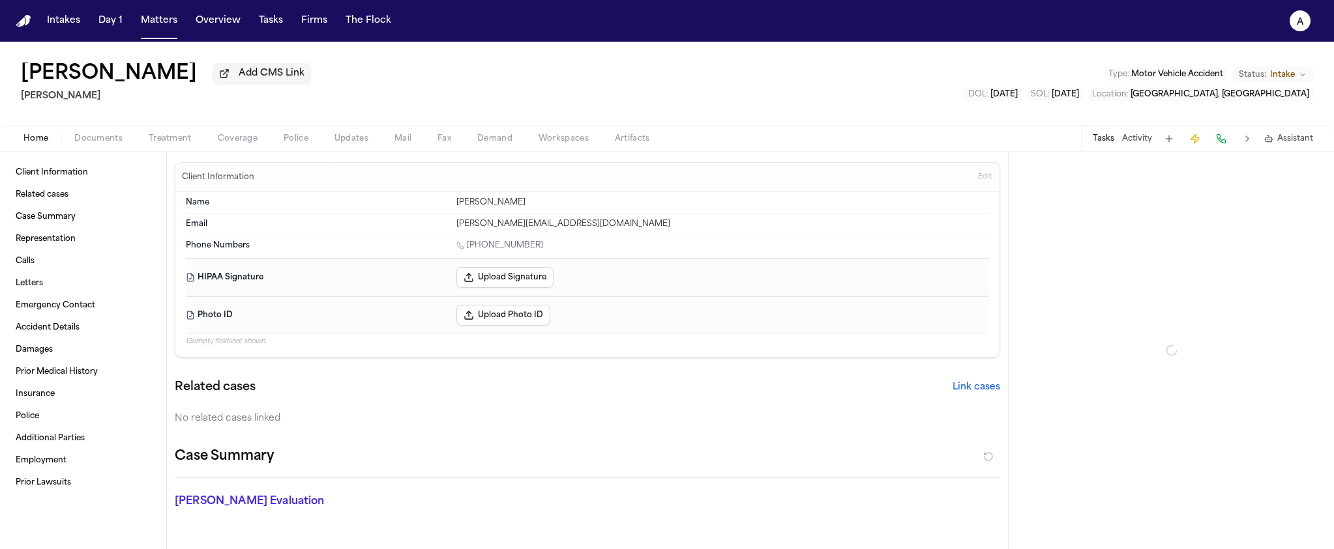
click at [350, 144] on span "Updates" at bounding box center [351, 139] width 34 height 10
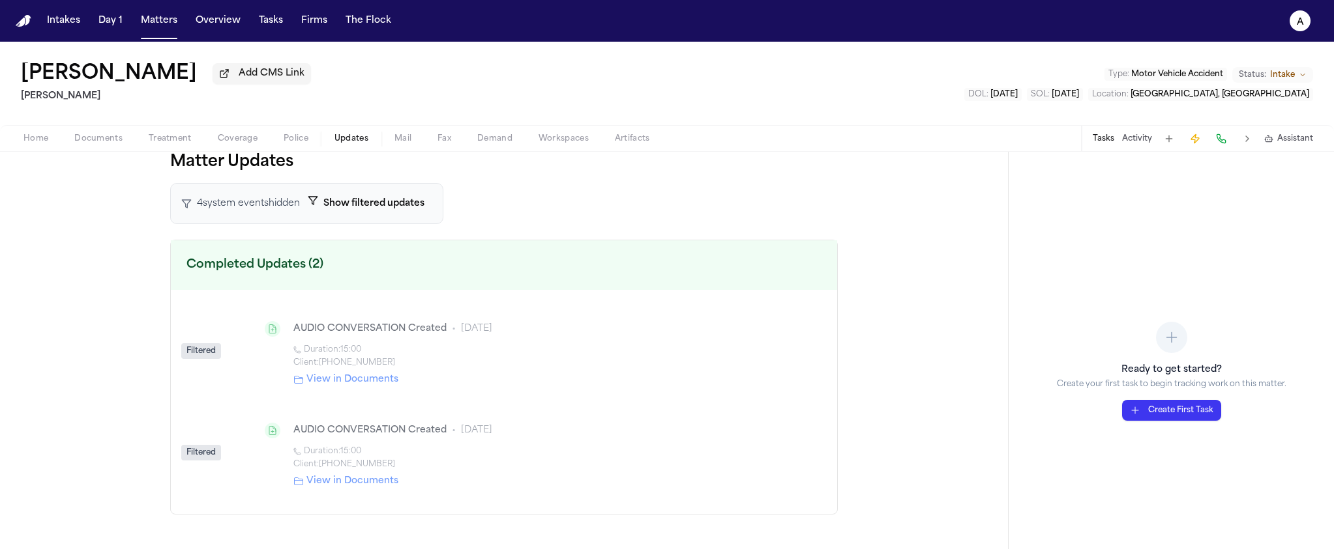
click at [368, 203] on button "Show filtered updates" at bounding box center [366, 204] width 132 height 24
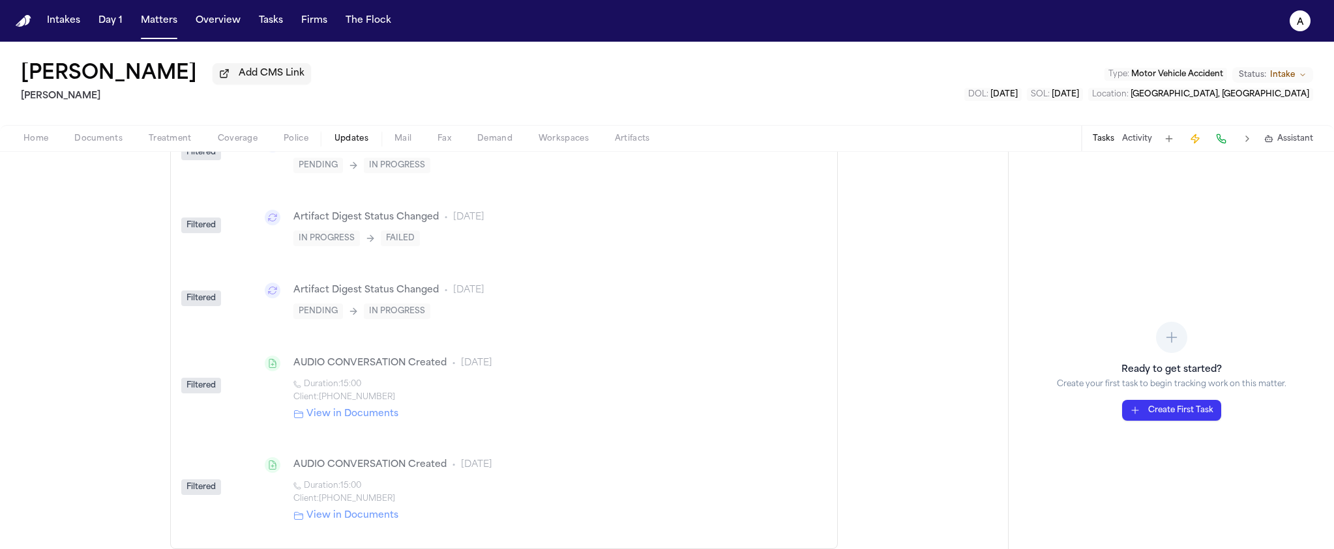
scroll to position [135, 0]
